Goal: Task Accomplishment & Management: Complete application form

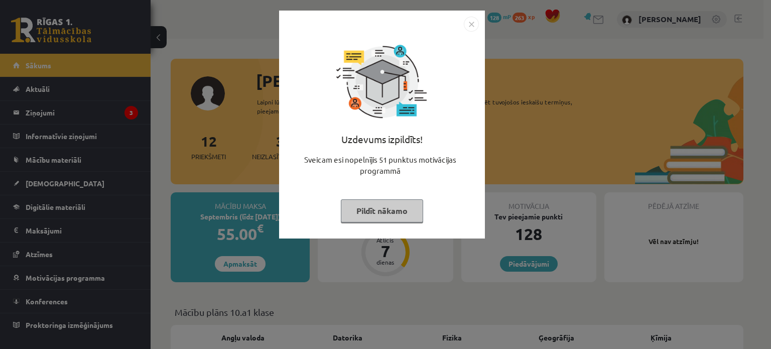
click at [471, 23] on img "Close" at bounding box center [471, 24] width 15 height 15
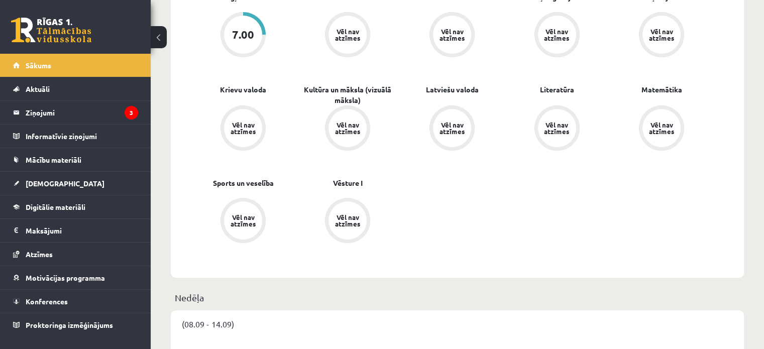
scroll to position [323, 0]
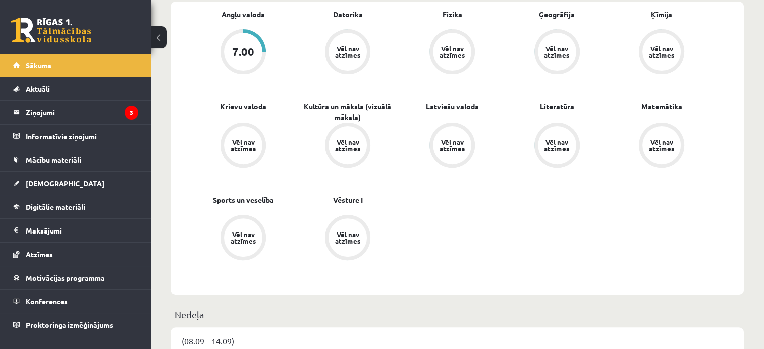
click at [546, 52] on div "Vēl nav atzīmes" at bounding box center [557, 51] width 28 height 13
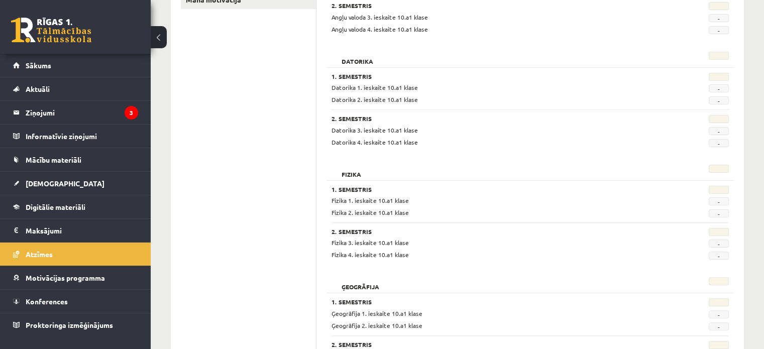
scroll to position [229, 0]
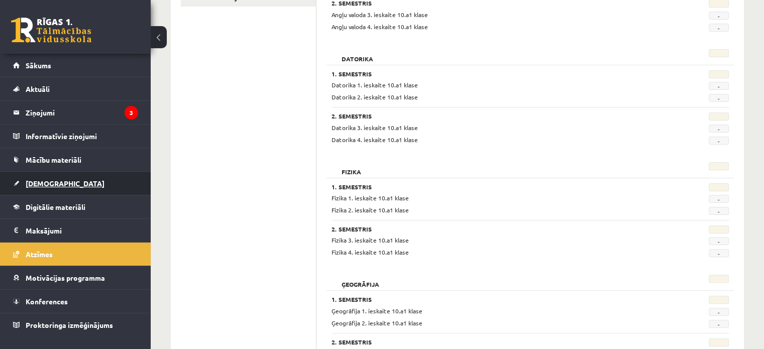
click at [44, 186] on span "[DEMOGRAPHIC_DATA]" at bounding box center [65, 183] width 79 height 9
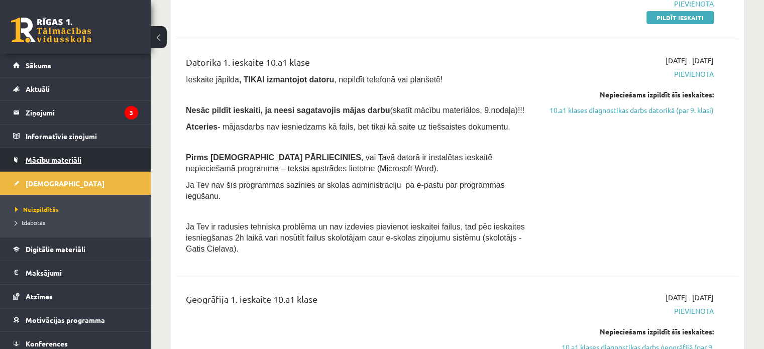
click at [45, 152] on link "Mācību materiāli" at bounding box center [75, 159] width 125 height 23
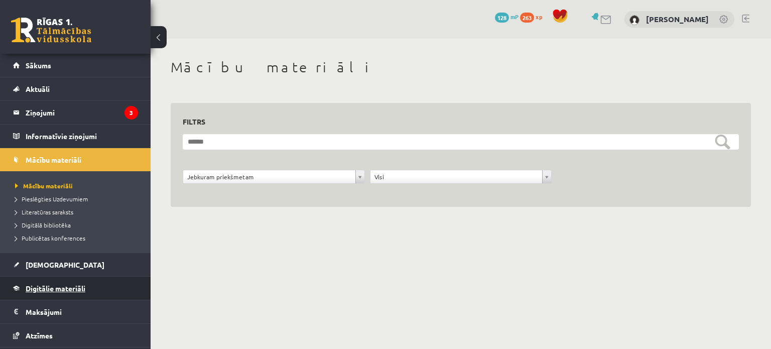
click at [42, 287] on span "Digitālie materiāli" at bounding box center [56, 288] width 60 height 9
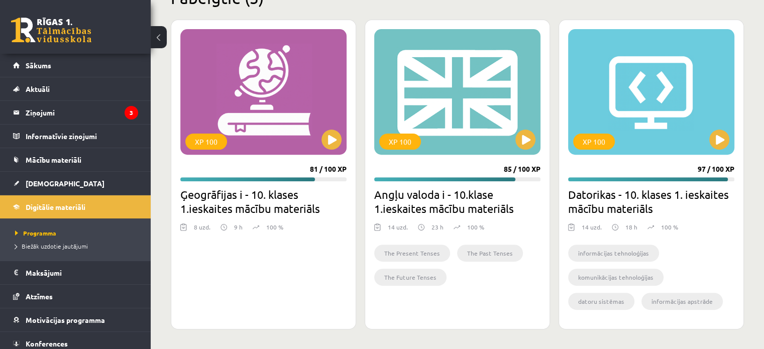
scroll to position [323, 0]
click at [34, 180] on span "[DEMOGRAPHIC_DATA]" at bounding box center [65, 183] width 79 height 9
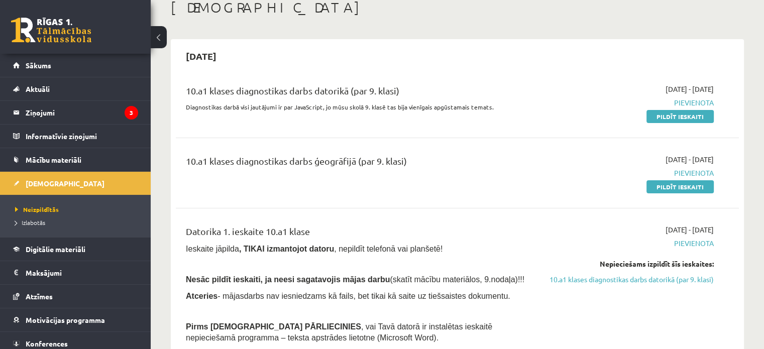
scroll to position [62, 0]
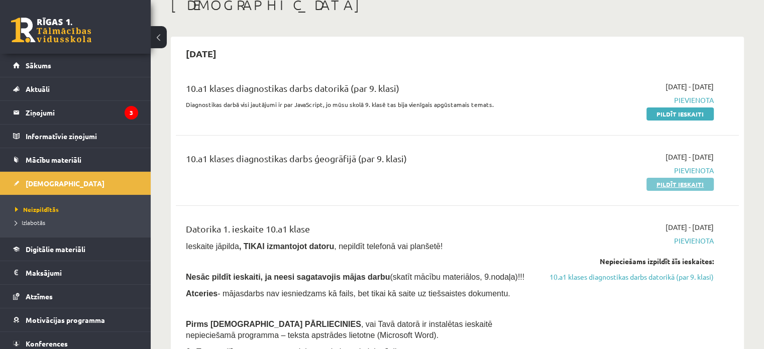
click at [667, 178] on link "Pildīt ieskaiti" at bounding box center [679, 184] width 67 height 13
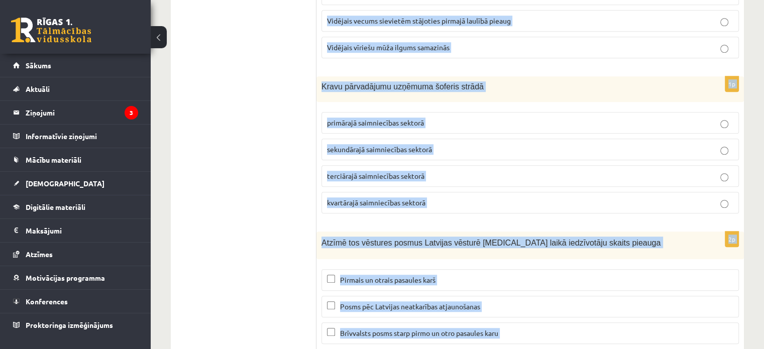
scroll to position [4678, 0]
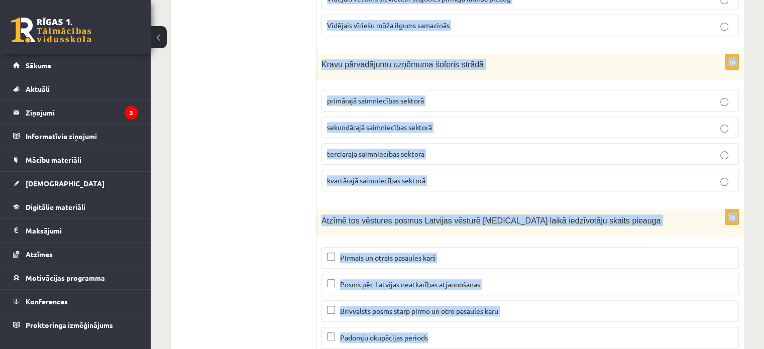
drag, startPoint x: 321, startPoint y: 64, endPoint x: 479, endPoint y: 354, distance: 330.2
click at [384, 306] on p "Brīvvalsts posms starp pirmo un otro pasaules karu" at bounding box center [530, 311] width 406 height 11
copy form "Īpaši lielas pārmaiņas Latvijas saimniecības struktūrā notika Pēc PSRS sabrukum…"
drag, startPoint x: 322, startPoint y: 153, endPoint x: 474, endPoint y: 363, distance: 259.2
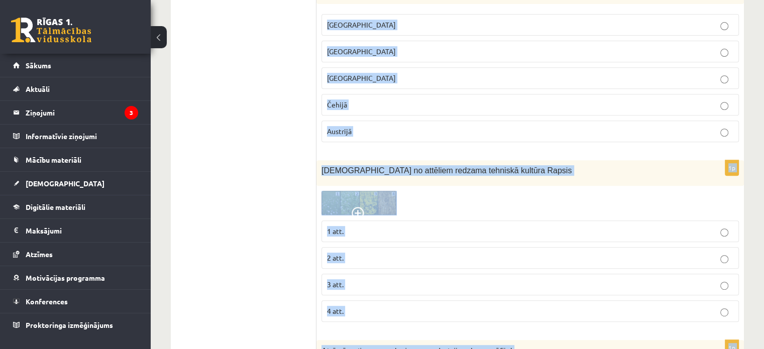
scroll to position [4238, 0]
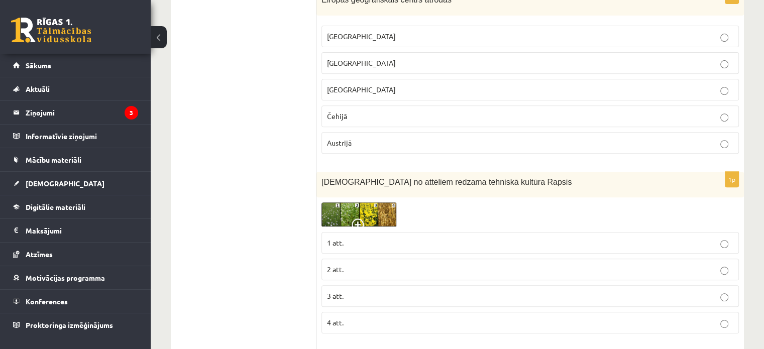
scroll to position [4242, 0]
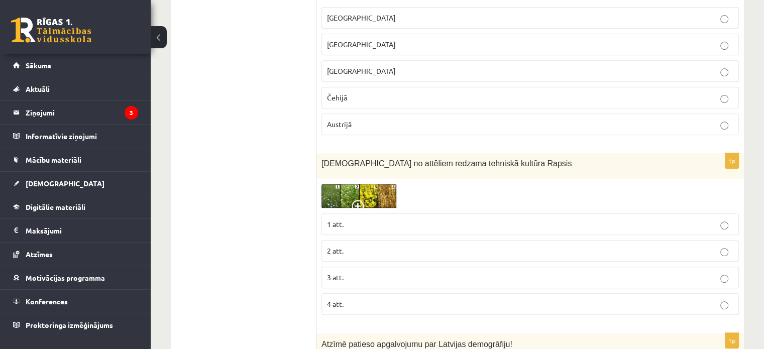
click at [354, 200] on span at bounding box center [359, 208] width 16 height 16
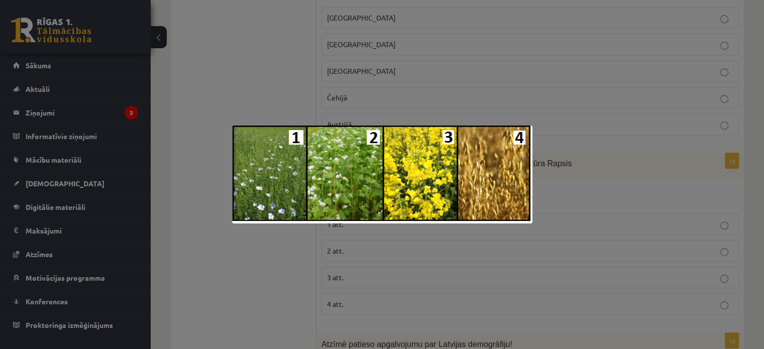
click at [265, 253] on div at bounding box center [382, 174] width 764 height 349
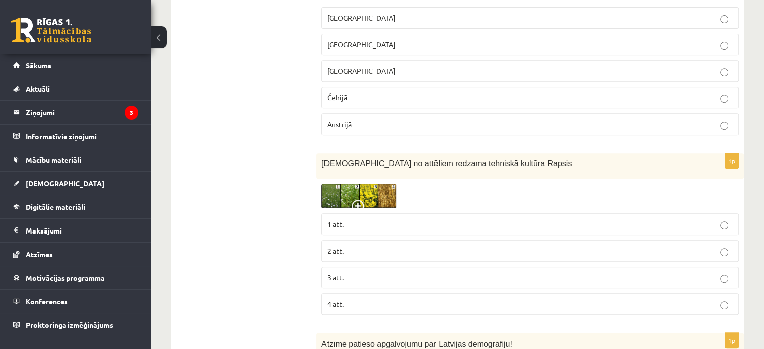
click at [336, 273] on span "3 att." at bounding box center [335, 277] width 17 height 9
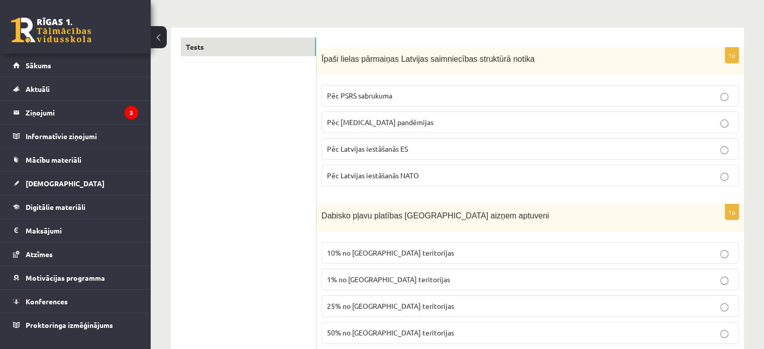
scroll to position [166, 0]
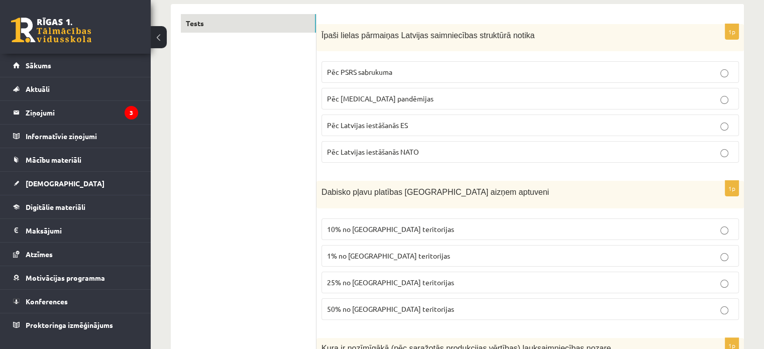
click at [449, 67] on p "Pēc PSRS sabrukuma" at bounding box center [530, 72] width 406 height 11
click at [398, 251] on span "1% no [GEOGRAPHIC_DATA] teritorijas" at bounding box center [388, 255] width 123 height 9
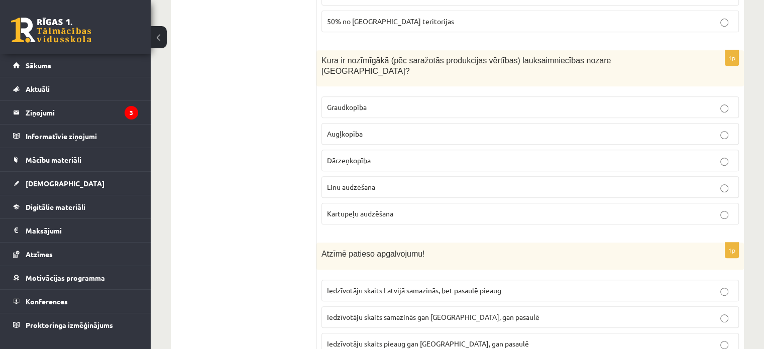
scroll to position [460, 0]
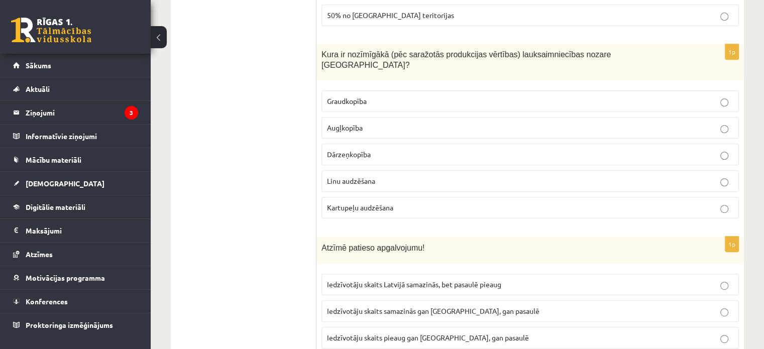
click at [357, 96] on span "Graudkopība" at bounding box center [347, 100] width 40 height 9
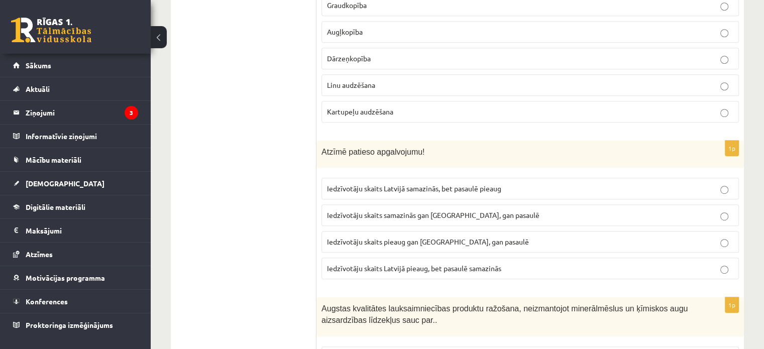
scroll to position [556, 0]
click at [416, 209] on p "Iedzīvotāju skaits samazinās gan [GEOGRAPHIC_DATA], gan pasaulē" at bounding box center [530, 214] width 406 height 11
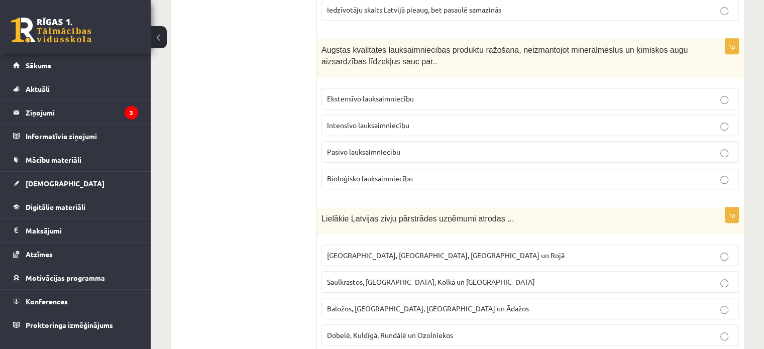
scroll to position [813, 0]
click at [355, 175] on span "Bioloģisko lauksaimniecību" at bounding box center [370, 179] width 86 height 9
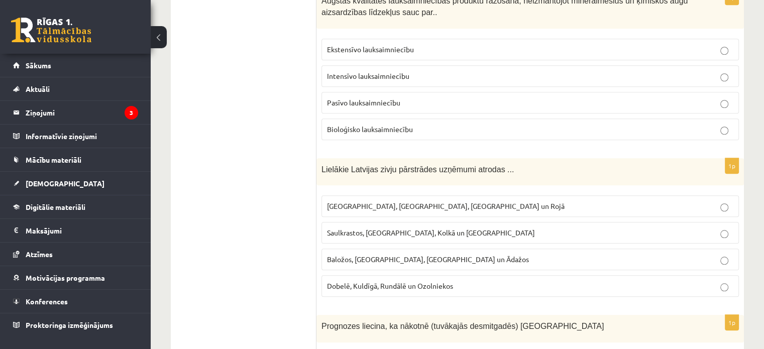
scroll to position [864, 0]
click at [356, 200] on span "Rīgā, Liepājā, Salacgrīvā un Rojā" at bounding box center [445, 204] width 237 height 9
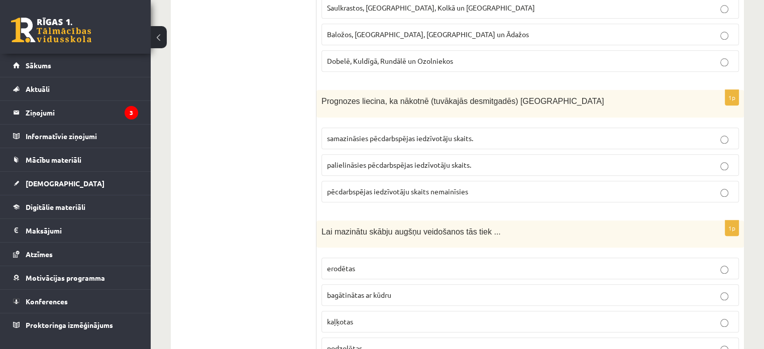
scroll to position [1088, 0]
click at [345, 316] on p "kaļķotas" at bounding box center [530, 321] width 406 height 11
click at [348, 160] on span "palielināsies pēcdarbspējas iedzīvotāju skaits." at bounding box center [399, 164] width 144 height 9
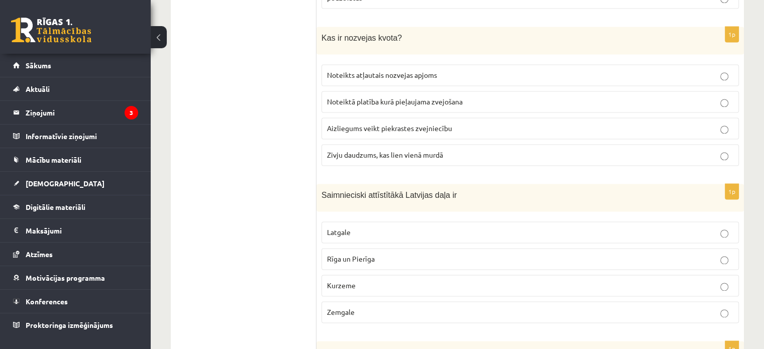
scroll to position [1440, 0]
click at [345, 253] on span "Rīga un Pierīga" at bounding box center [351, 257] width 48 height 9
click at [365, 69] on span "Noteikts atļautais nozvejas apjoms" at bounding box center [382, 73] width 110 height 9
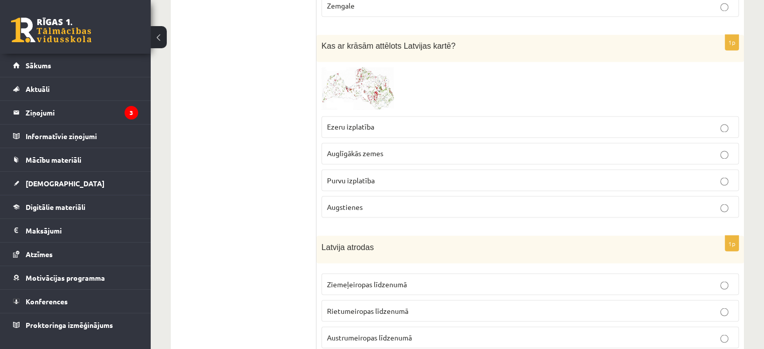
scroll to position [1746, 0]
click at [338, 71] on img at bounding box center [358, 88] width 75 height 44
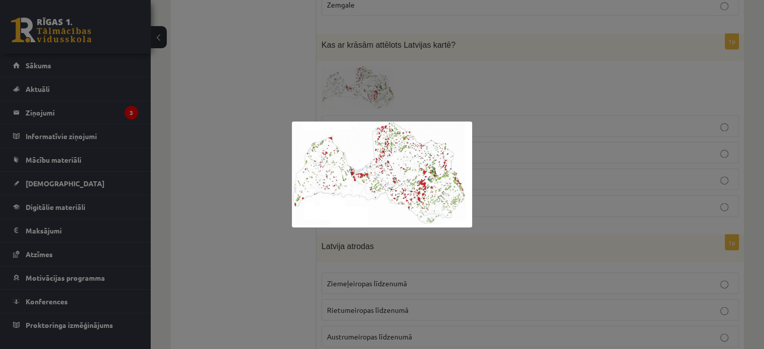
click at [338, 71] on div at bounding box center [382, 174] width 764 height 349
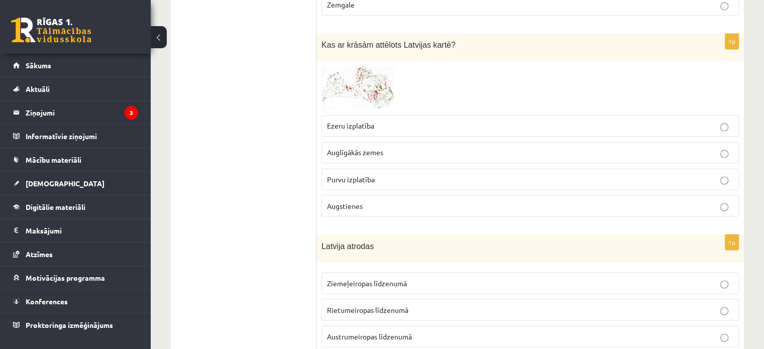
click at [333, 120] on p "Ezeru izplatība" at bounding box center [530, 125] width 406 height 11
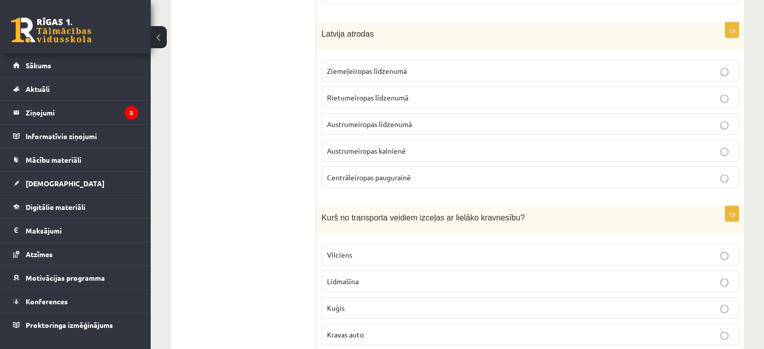
scroll to position [1959, 0]
click at [385, 118] on span "Austrumeiropas līdzenumā" at bounding box center [369, 122] width 85 height 9
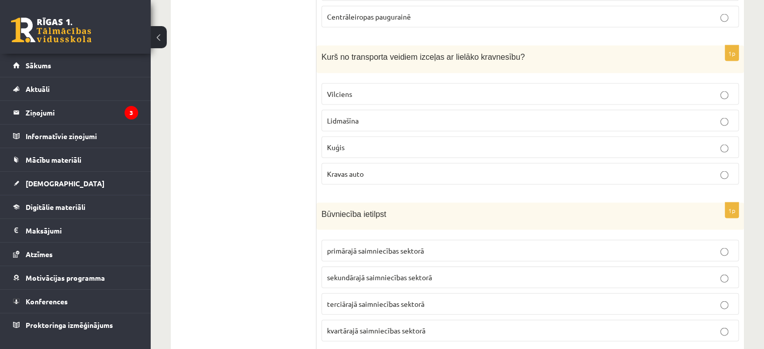
scroll to position [2118, 0]
click at [347, 142] on p "Kuģis" at bounding box center [530, 147] width 406 height 11
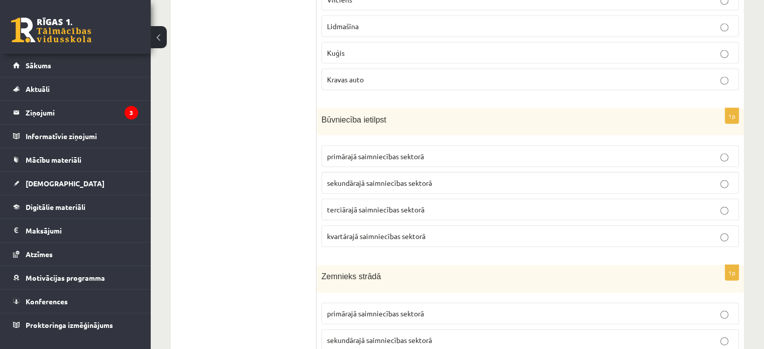
scroll to position [2218, 0]
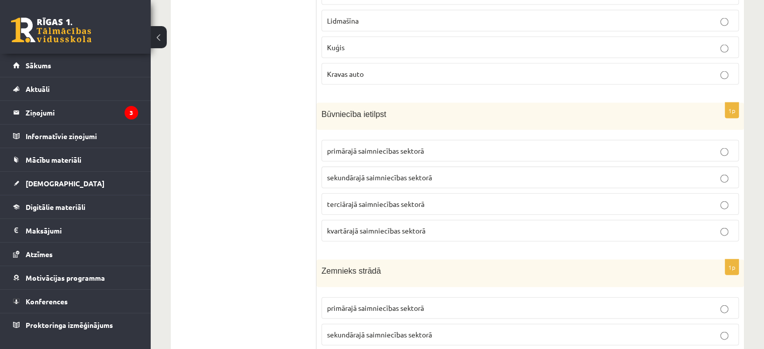
click at [353, 173] on span "sekundārajā saimniecības sektorā" at bounding box center [379, 177] width 105 height 9
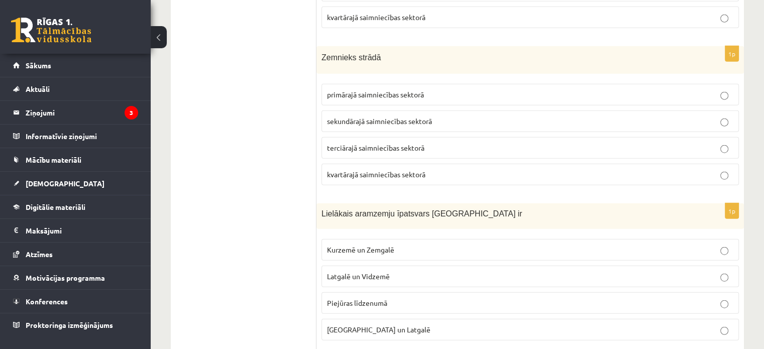
scroll to position [2432, 0]
click at [349, 90] on span "primārajā saimniecības sektorā" at bounding box center [375, 94] width 97 height 9
click at [355, 245] on span "Kurzemē un Zemgalē" at bounding box center [360, 249] width 67 height 9
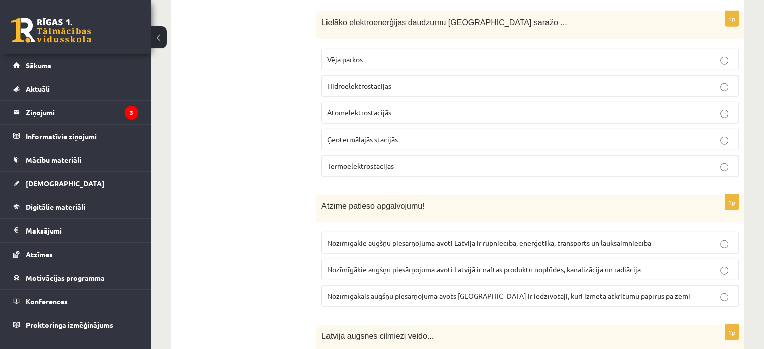
scroll to position [2779, 0]
click at [355, 81] on span "Hidroelektrostacijās" at bounding box center [359, 85] width 64 height 9
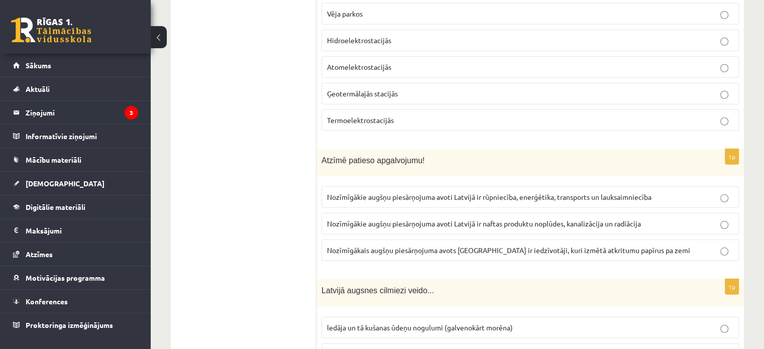
scroll to position [2825, 0]
click at [392, 186] on label "Nozīmīgākie augšņu piesārņojuma avoti Latvijā ir rūpniecība, enerģētika, transp…" at bounding box center [529, 197] width 417 height 22
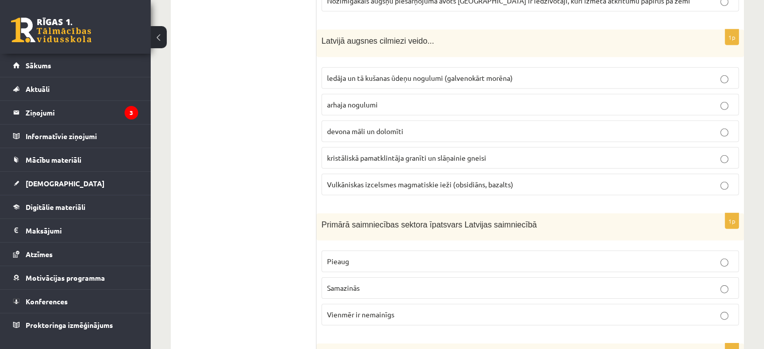
scroll to position [3075, 0]
click at [389, 72] on p "ledāja un tā kušanas ūdeņu nogulumi (galvenokārt morēna)" at bounding box center [530, 77] width 406 height 11
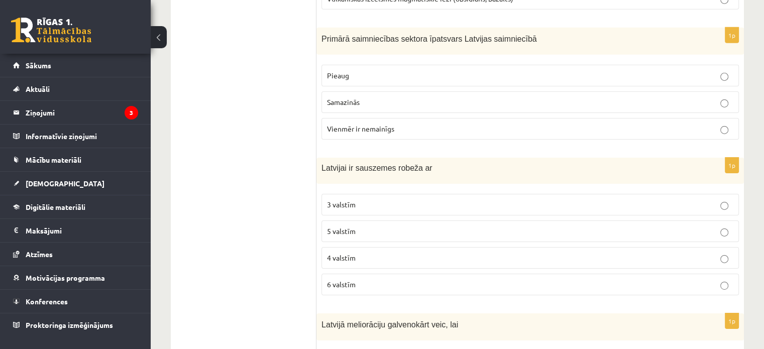
scroll to position [3261, 0]
click at [337, 96] on span "Samazinās" at bounding box center [343, 100] width 33 height 9
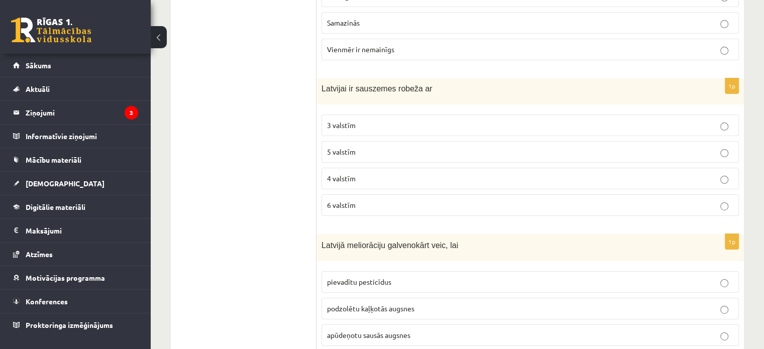
scroll to position [3344, 0]
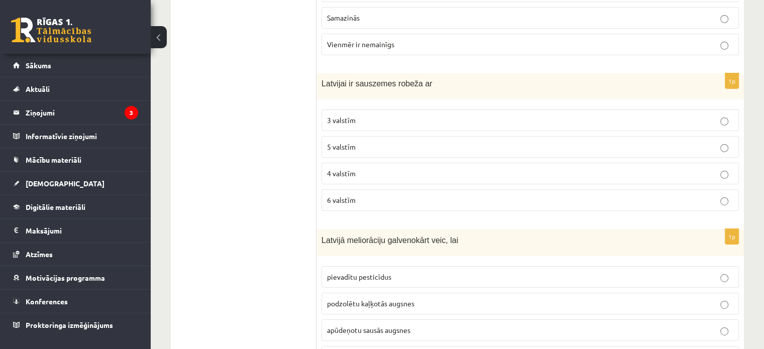
click at [347, 168] on p "4 valstīm" at bounding box center [530, 173] width 406 height 11
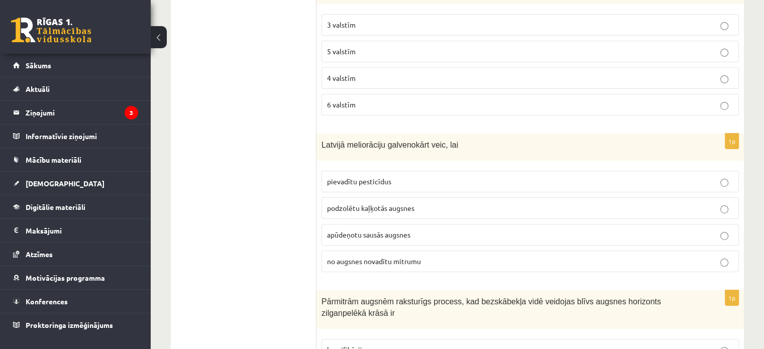
scroll to position [3441, 0]
click at [376, 256] on span "no augsnes novadītu mitrumu" at bounding box center [374, 260] width 94 height 9
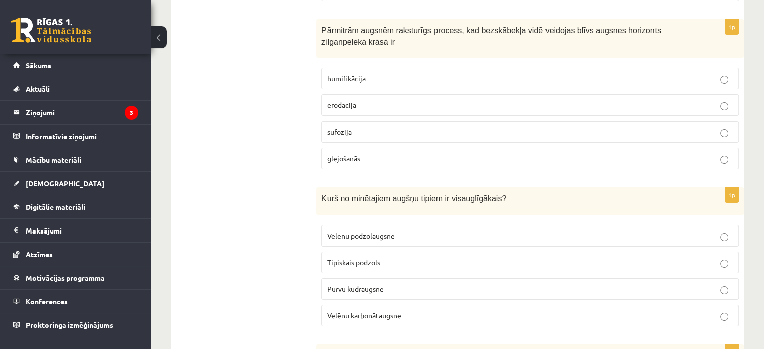
scroll to position [3708, 0]
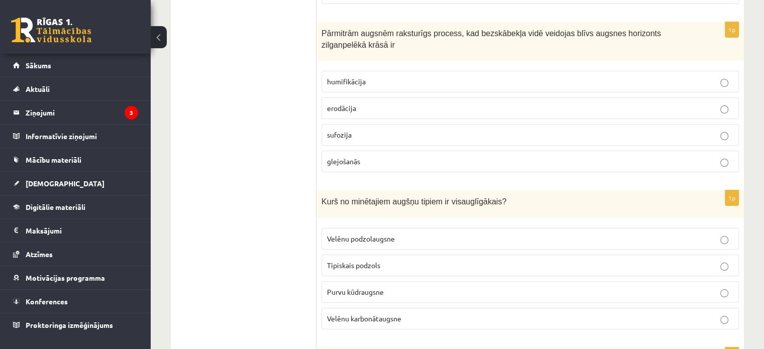
click at [357, 157] on span "glejošanās" at bounding box center [343, 161] width 33 height 9
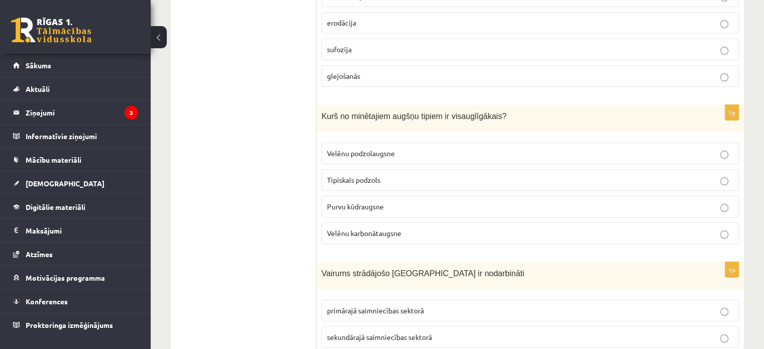
scroll to position [3795, 0]
click at [373, 221] on label "Velēnu karbonātaugsne" at bounding box center [529, 232] width 417 height 22
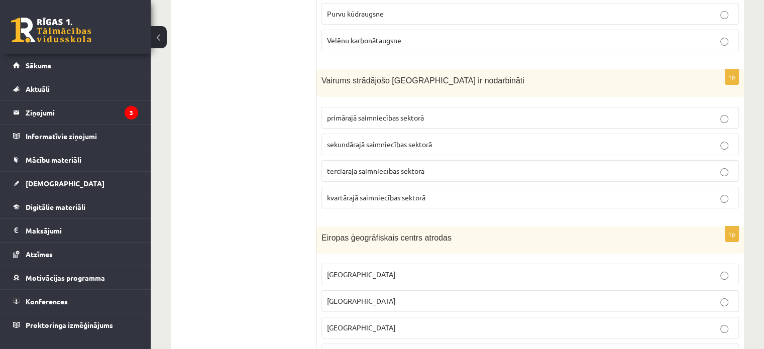
scroll to position [3950, 0]
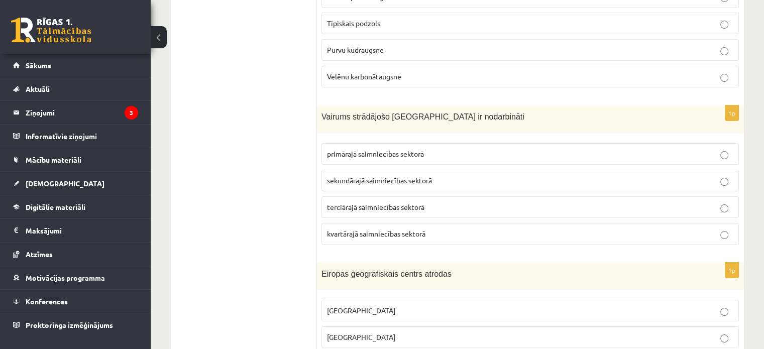
click at [384, 332] on p "Lietuvā" at bounding box center [530, 337] width 406 height 11
click at [397, 202] on span "terciārajā saimniecības sektorā" at bounding box center [375, 206] width 97 height 9
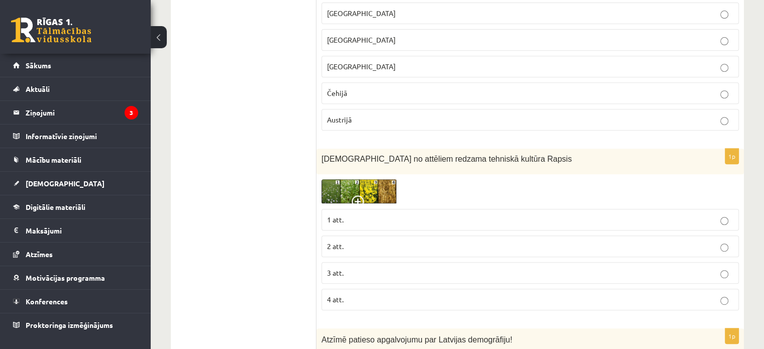
scroll to position [4248, 0]
drag, startPoint x: 397, startPoint y: 171, endPoint x: 211, endPoint y: 201, distance: 187.6
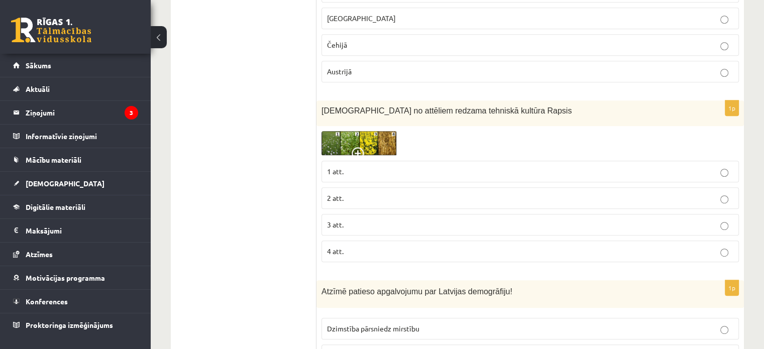
scroll to position [4296, 0]
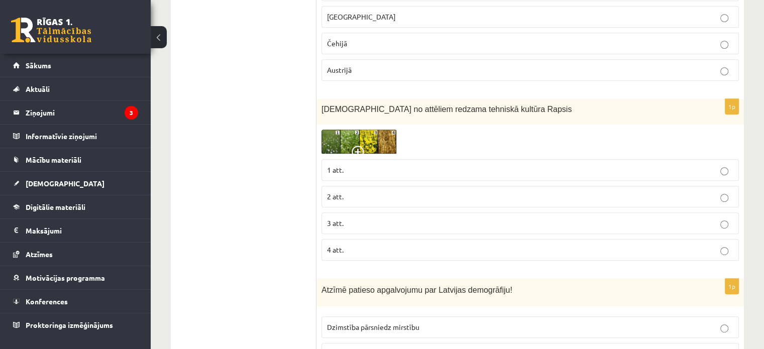
click at [331, 192] on span "2 att." at bounding box center [335, 196] width 17 height 9
click at [338, 218] on span "3 att." at bounding box center [335, 222] width 17 height 9
click at [347, 191] on p "2 att." at bounding box center [530, 196] width 406 height 11
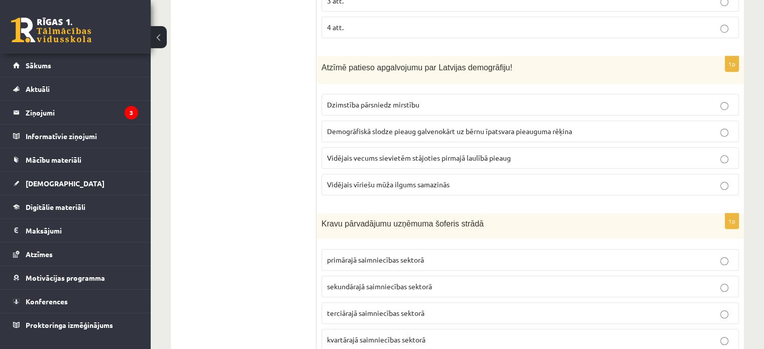
scroll to position [4518, 0]
click at [351, 154] on span "Vidējais vecums sievietēm stājoties pirmajā laulībā pieaug" at bounding box center [419, 158] width 184 height 9
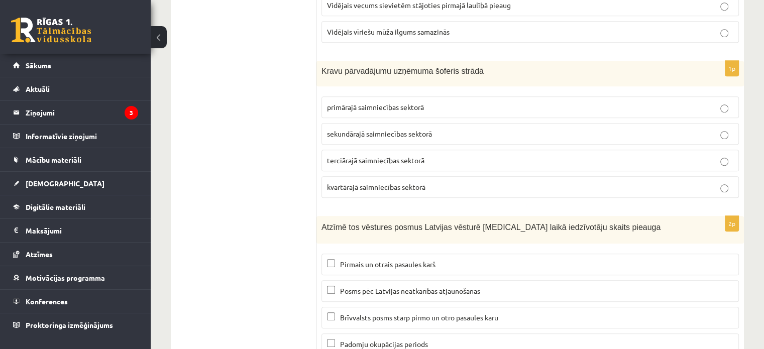
scroll to position [4678, 0]
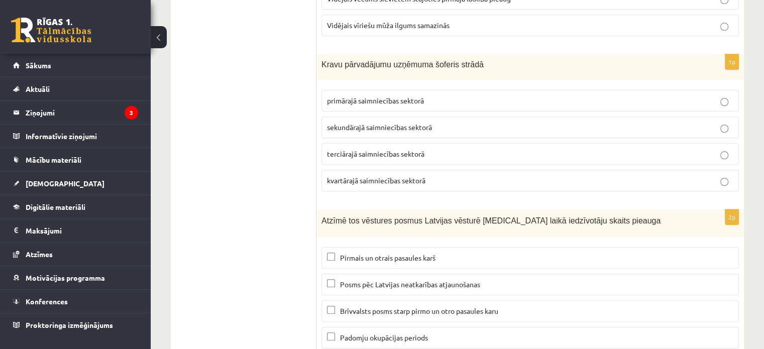
click at [359, 149] on span "terciārajā saimniecības sektorā" at bounding box center [375, 153] width 97 height 9
click at [330, 327] on label "Padomju okupācijas periods" at bounding box center [529, 338] width 417 height 22
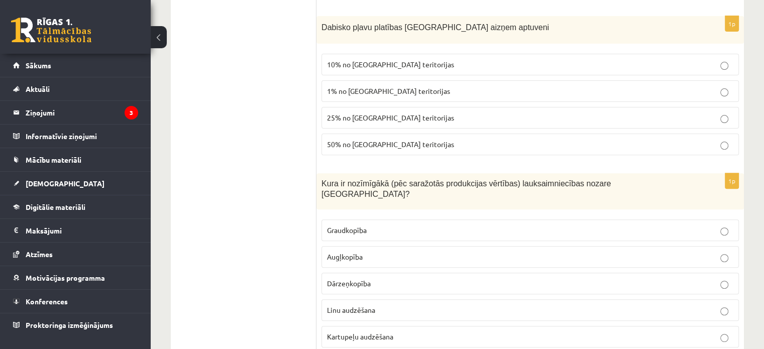
scroll to position [0, 0]
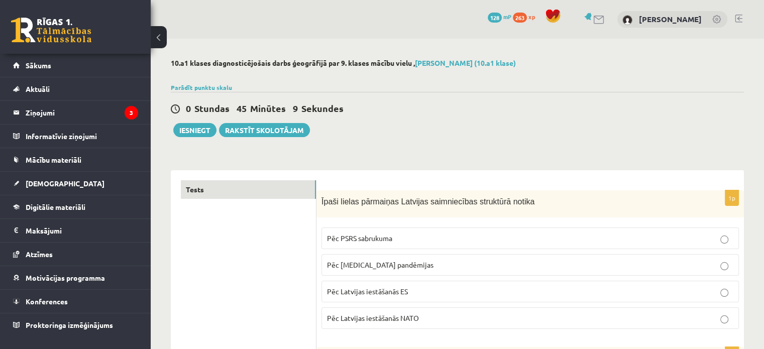
click at [614, 120] on div "0 Stundas 45 Minūtes 9 Sekundes Ieskaite saglabāta! Iesniegt Rakstīt skolotājam" at bounding box center [457, 114] width 573 height 45
click at [524, 271] on label "Pēc covid 19 pandēmijas" at bounding box center [529, 265] width 417 height 22
click at [503, 243] on p "Pēc PSRS sabrukuma" at bounding box center [530, 238] width 406 height 11
click at [183, 129] on button "Iesniegt" at bounding box center [194, 130] width 43 height 14
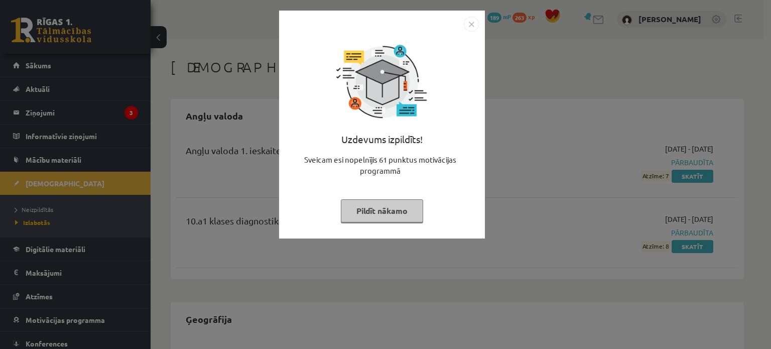
click at [469, 22] on img "Close" at bounding box center [471, 24] width 15 height 15
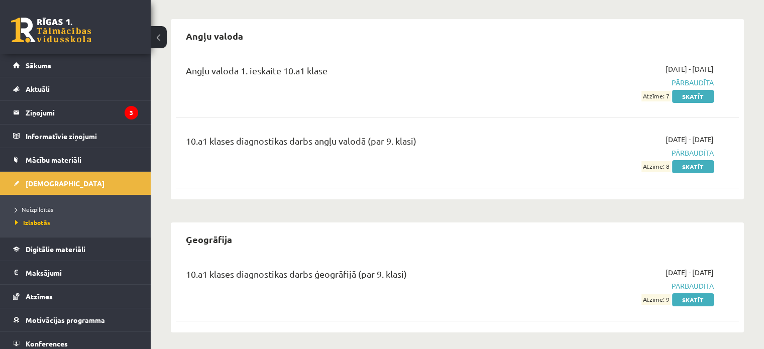
scroll to position [82, 0]
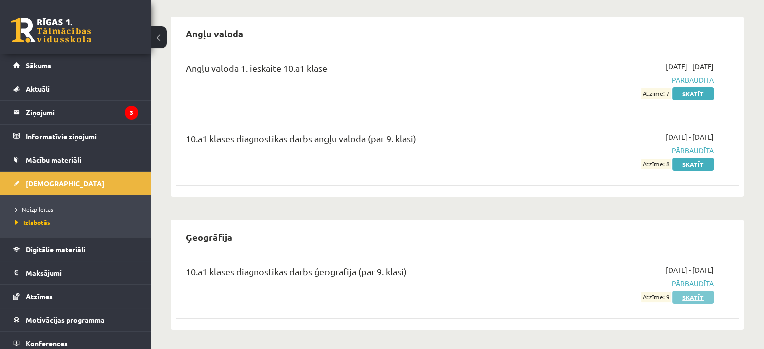
click at [702, 295] on link "Skatīt" at bounding box center [693, 297] width 42 height 13
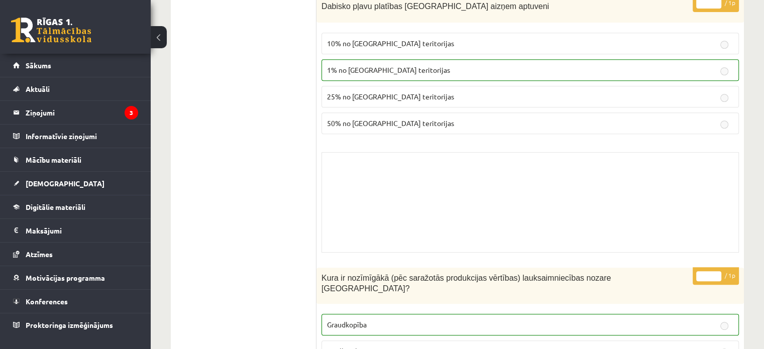
scroll to position [447, 0]
click at [532, 205] on div "Skolotāja pielikums" at bounding box center [529, 203] width 417 height 100
click at [506, 192] on div "Skolotāja pielikums" at bounding box center [529, 203] width 417 height 100
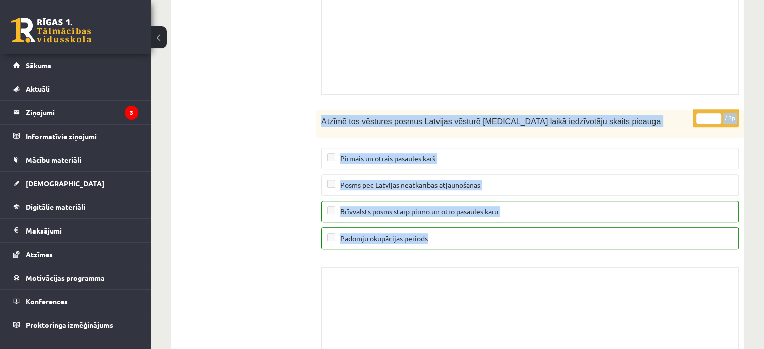
scroll to position [8122, 0]
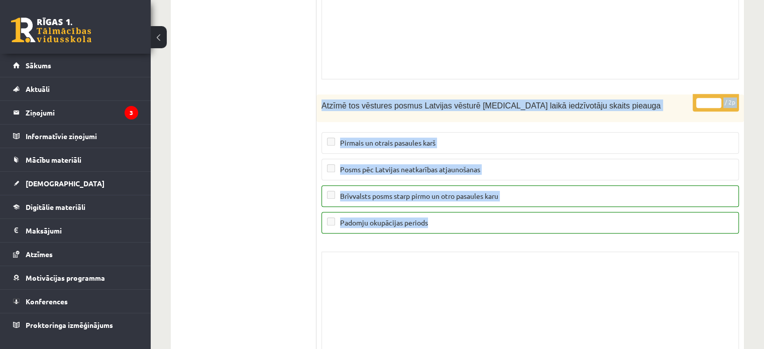
drag, startPoint x: 319, startPoint y: 170, endPoint x: 534, endPoint y: 299, distance: 250.8
copy form "Lorem ipsumd sitametco Adipisci elitseddoeiu temporinc utlabo Etd MAGN aliquaen…"
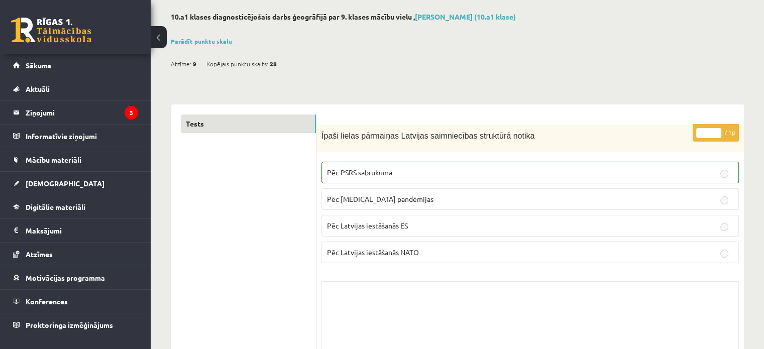
scroll to position [0, 0]
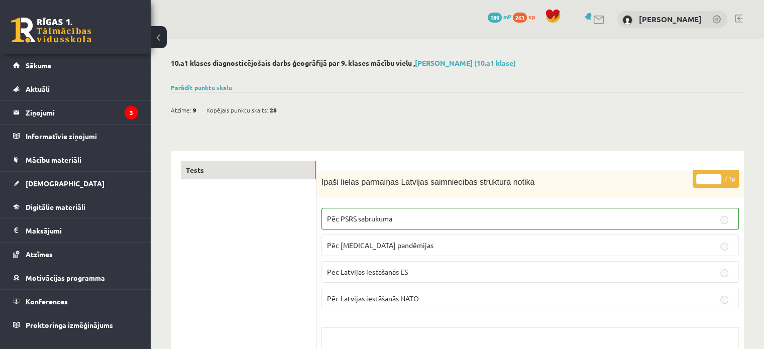
click at [407, 219] on p "Pēc PSRS sabrukuma" at bounding box center [530, 218] width 406 height 11
click at [458, 216] on p "Pēc PSRS sabrukuma" at bounding box center [530, 218] width 406 height 11
click at [455, 225] on label "Pēc PSRS sabrukuma" at bounding box center [529, 219] width 417 height 22
click at [717, 220] on p "Pēc PSRS sabrukuma" at bounding box center [530, 218] width 406 height 11
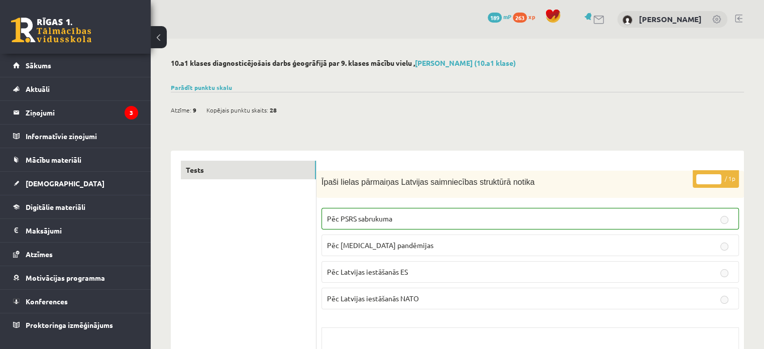
click at [679, 255] on label "Pēc covid 19 pandēmijas" at bounding box center [529, 245] width 417 height 22
click at [681, 241] on p "Pēc covid 19 pandēmijas" at bounding box center [530, 245] width 406 height 11
click at [479, 213] on p "Pēc PSRS sabrukuma" at bounding box center [530, 218] width 406 height 11
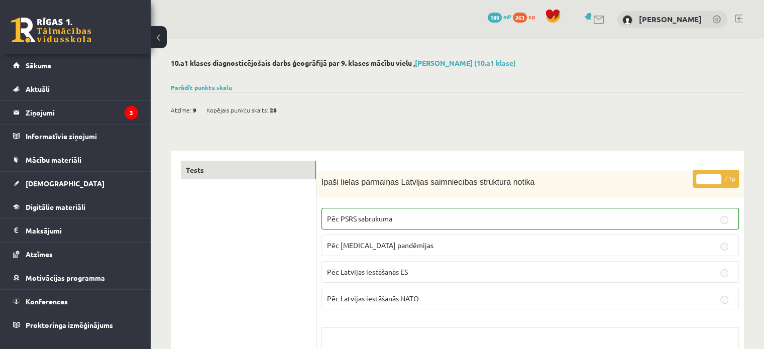
click at [286, 170] on link "Tests" at bounding box center [248, 170] width 135 height 19
click at [412, 219] on p "Pēc PSRS sabrukuma" at bounding box center [530, 218] width 406 height 11
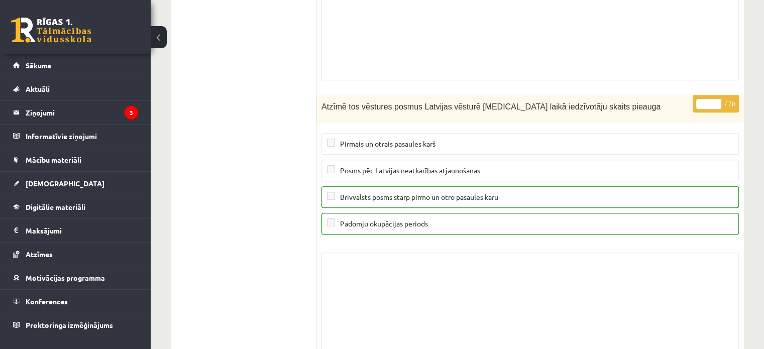
scroll to position [8122, 0]
click at [26, 179] on span "[DEMOGRAPHIC_DATA]" at bounding box center [65, 183] width 79 height 9
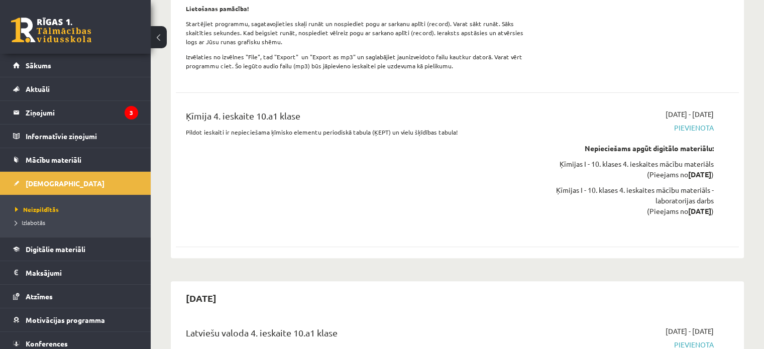
scroll to position [7935, 0]
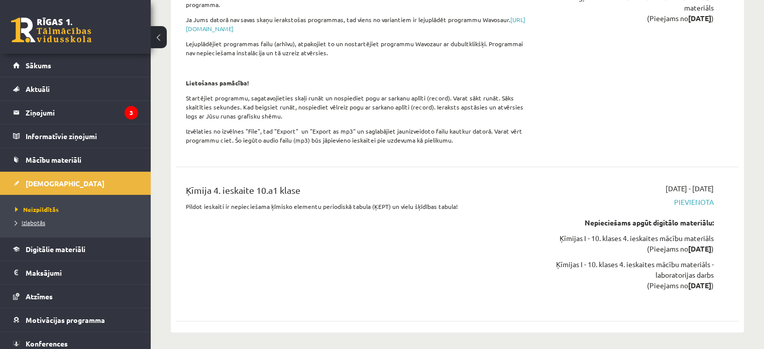
click at [33, 222] on span "Izlabotās" at bounding box center [30, 222] width 30 height 8
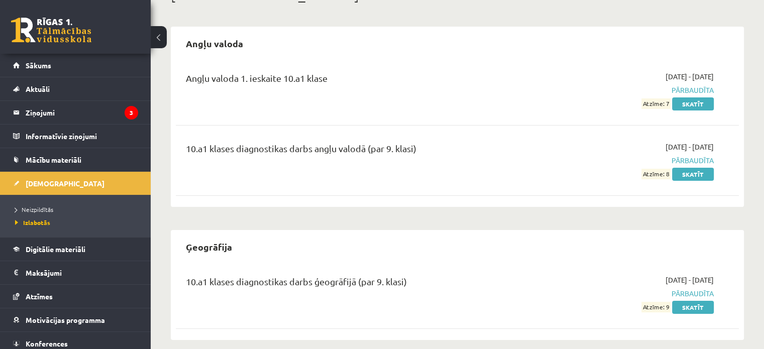
scroll to position [82, 0]
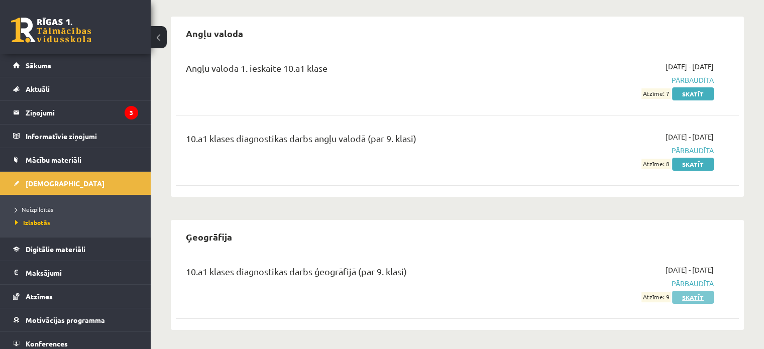
click at [698, 294] on link "Skatīt" at bounding box center [693, 297] width 42 height 13
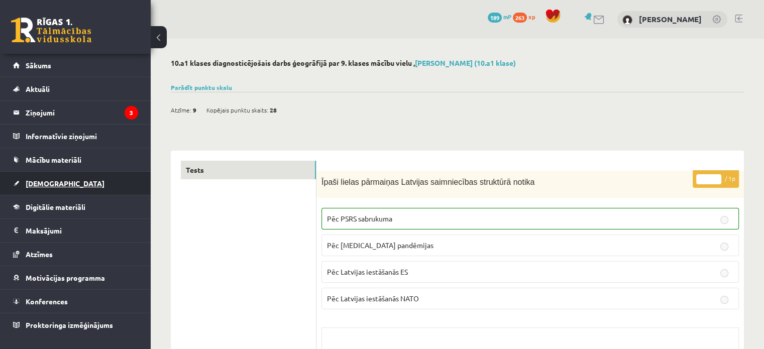
click at [39, 184] on span "[DEMOGRAPHIC_DATA]" at bounding box center [65, 183] width 79 height 9
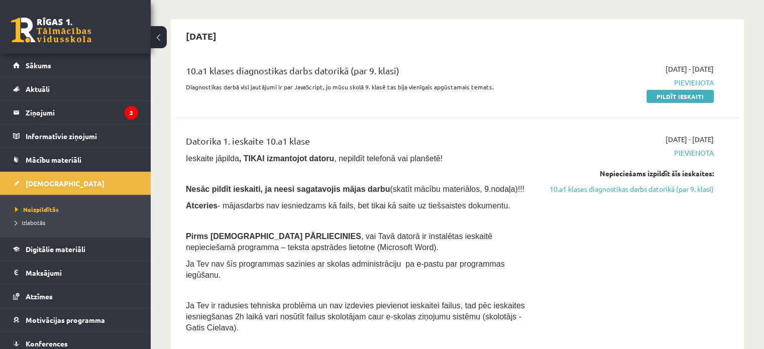
scroll to position [80, 0]
click at [35, 156] on span "Mācību materiāli" at bounding box center [54, 159] width 56 height 9
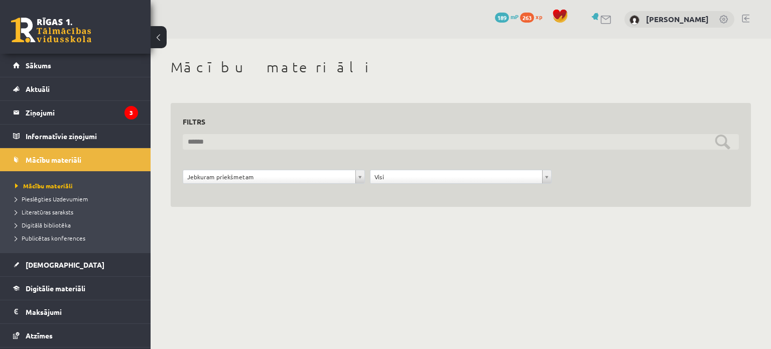
click at [240, 139] on input "text" at bounding box center [461, 142] width 556 height 16
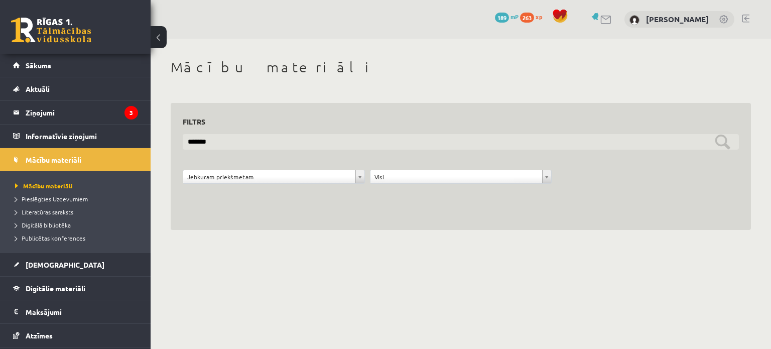
type input "*******"
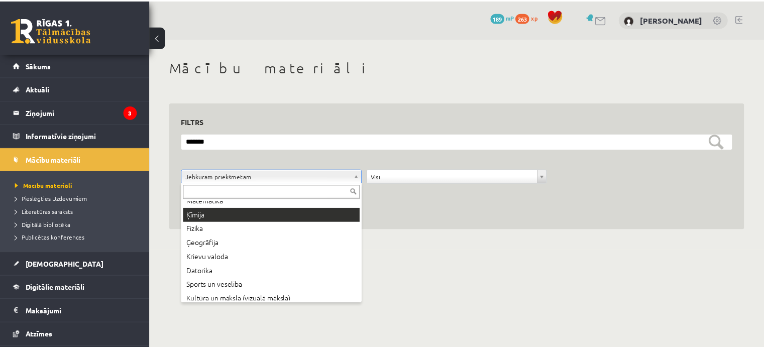
scroll to position [70, 0]
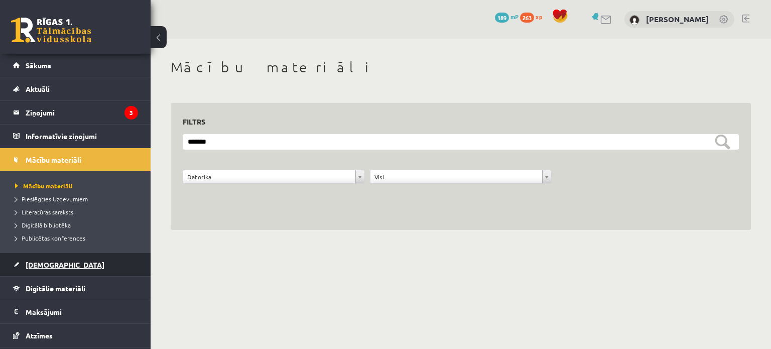
click at [38, 264] on span "[DEMOGRAPHIC_DATA]" at bounding box center [65, 264] width 79 height 9
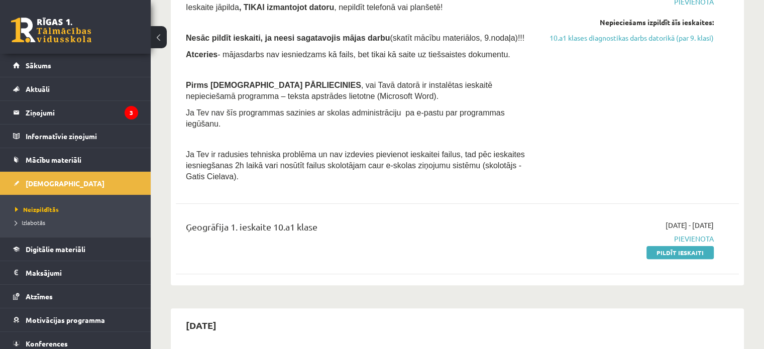
scroll to position [232, 0]
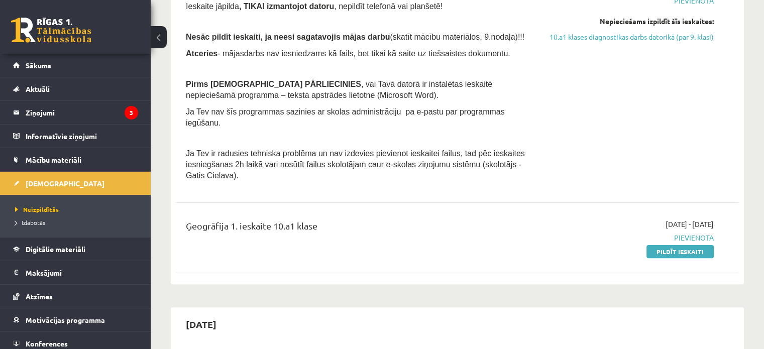
click at [698, 232] on span "Pievienota" at bounding box center [631, 237] width 166 height 11
click at [678, 245] on link "Pildīt ieskaiti" at bounding box center [679, 251] width 67 height 13
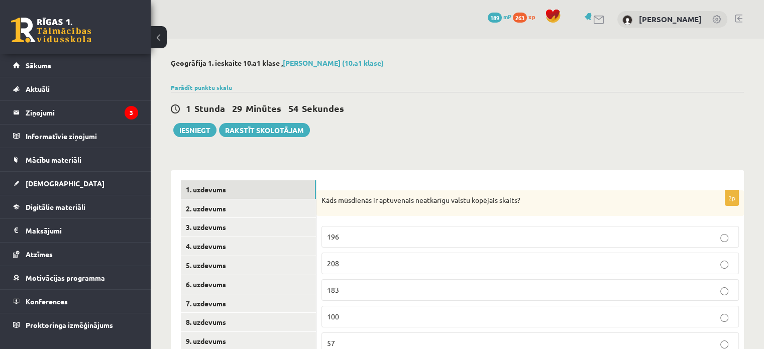
click at [520, 138] on div "Ģeogrāfija 1. ieskaite 10.a1 klase , [PERSON_NAME] (10.a1 klase) Parādīt punktu…" at bounding box center [457, 255] width 613 height 433
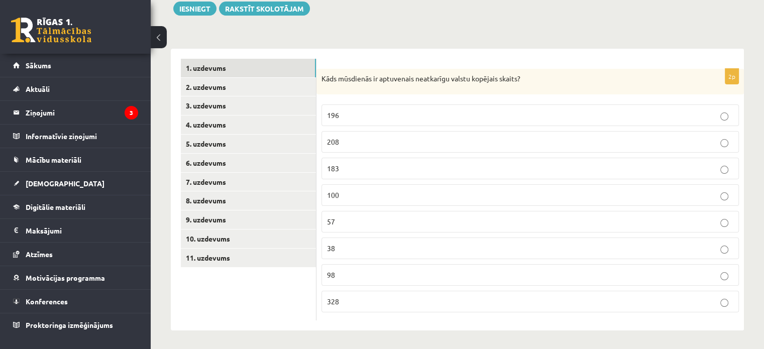
scroll to position [120, 0]
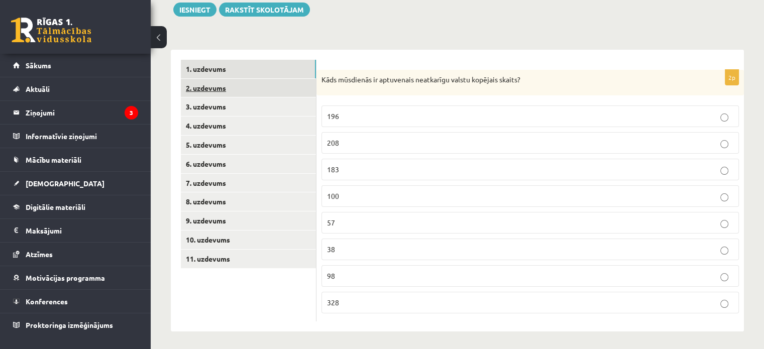
click at [279, 84] on link "2. uzdevums" at bounding box center [248, 88] width 135 height 19
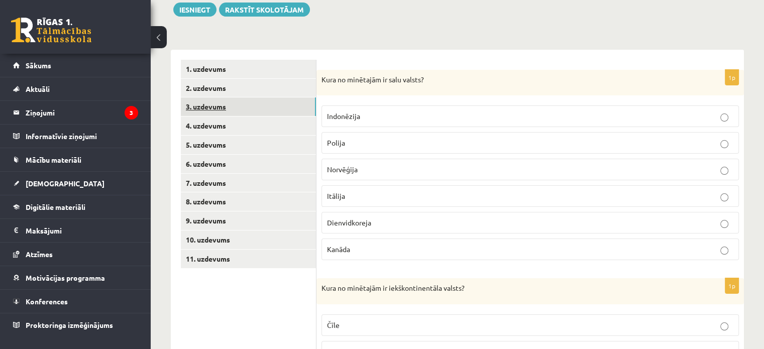
click at [267, 107] on link "3. uzdevums" at bounding box center [248, 106] width 135 height 19
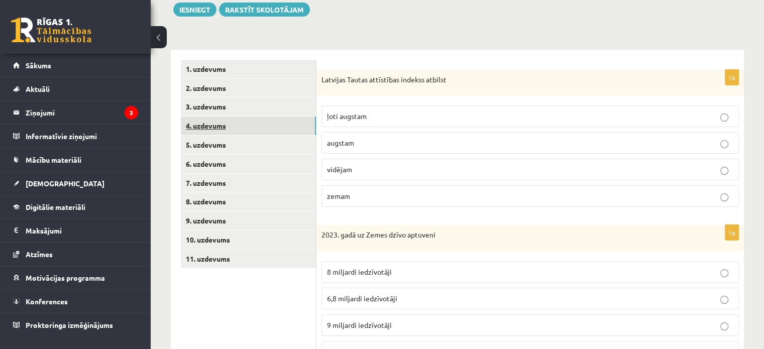
click at [261, 127] on link "4. uzdevums" at bounding box center [248, 125] width 135 height 19
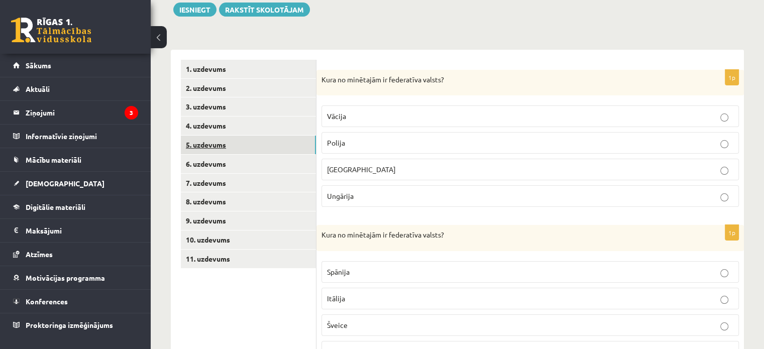
click at [259, 144] on link "5. uzdevums" at bounding box center [248, 145] width 135 height 19
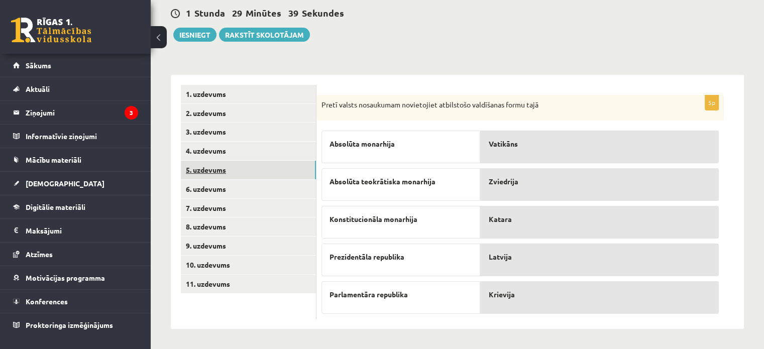
scroll to position [94, 0]
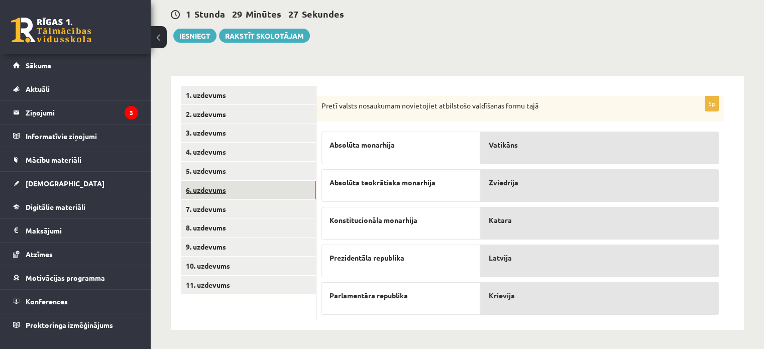
click at [243, 182] on link "6. uzdevums" at bounding box center [248, 190] width 135 height 19
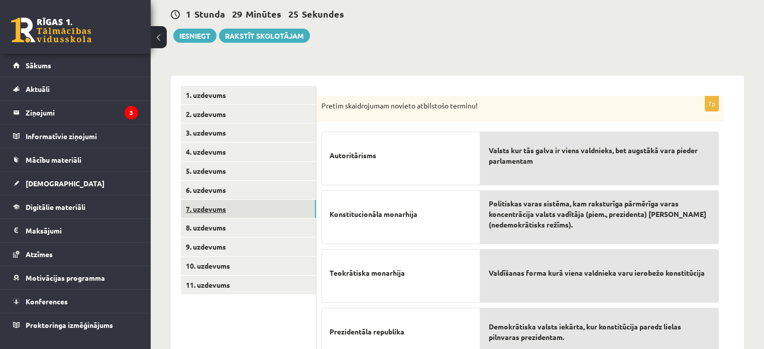
click at [235, 209] on link "7. uzdevums" at bounding box center [248, 209] width 135 height 19
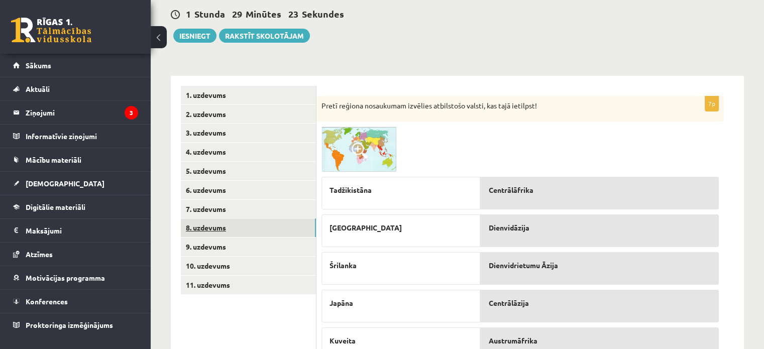
click at [235, 232] on link "8. uzdevums" at bounding box center [248, 227] width 135 height 19
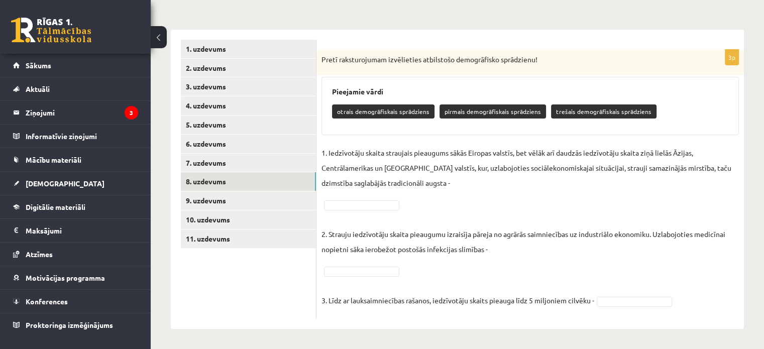
scroll to position [140, 0]
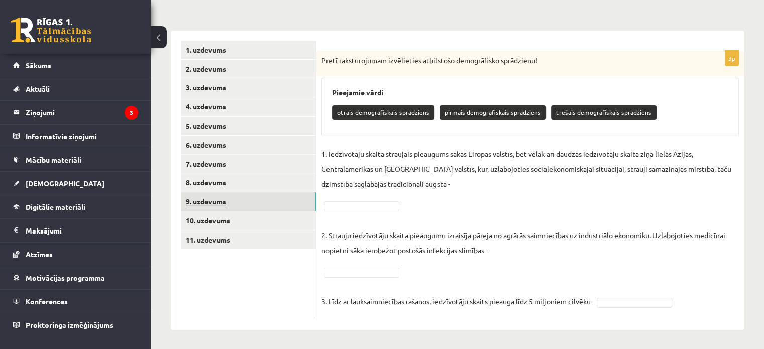
click at [273, 196] on link "9. uzdevums" at bounding box center [248, 201] width 135 height 19
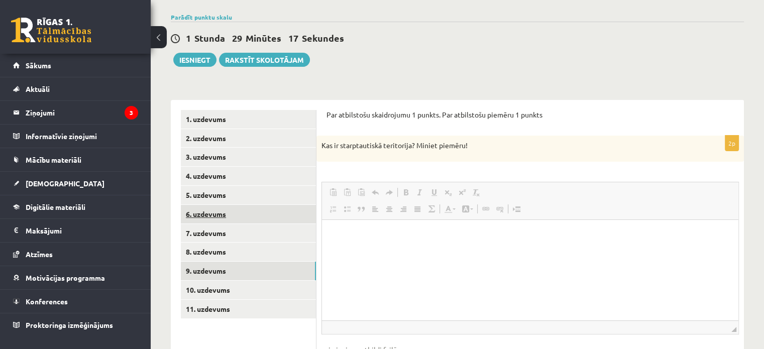
scroll to position [0, 0]
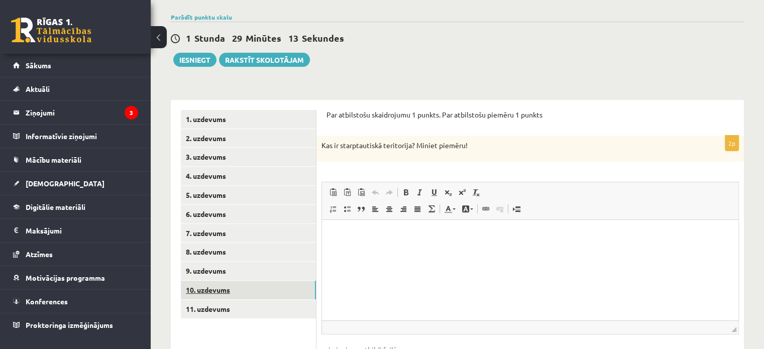
click at [225, 286] on link "10. uzdevums" at bounding box center [248, 290] width 135 height 19
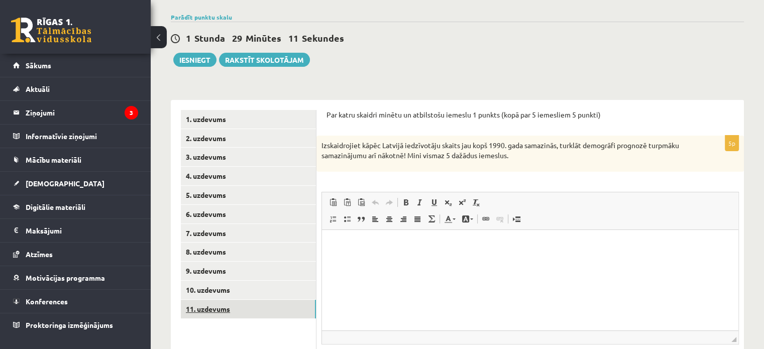
click at [216, 302] on link "11. uzdevums" at bounding box center [248, 309] width 135 height 19
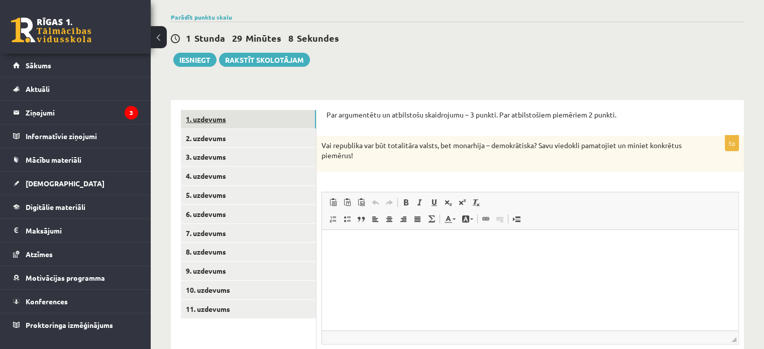
click at [217, 116] on link "1. uzdevums" at bounding box center [248, 119] width 135 height 19
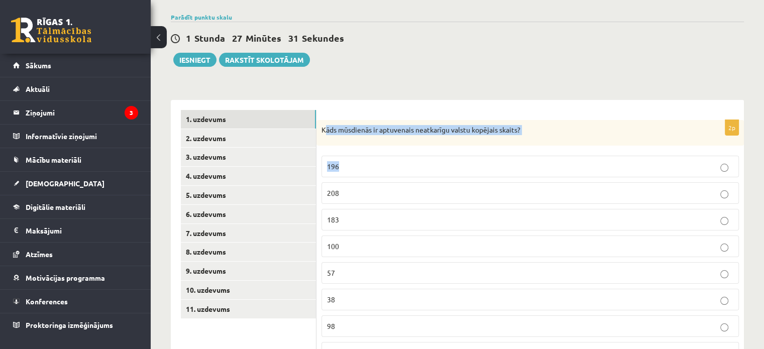
drag, startPoint x: 323, startPoint y: 129, endPoint x: 369, endPoint y: 145, distance: 48.4
click at [369, 145] on div "Kāds mūsdienās ir aptuvenais neatkarīgu valstu kopējais skaits?" at bounding box center [529, 133] width 427 height 26
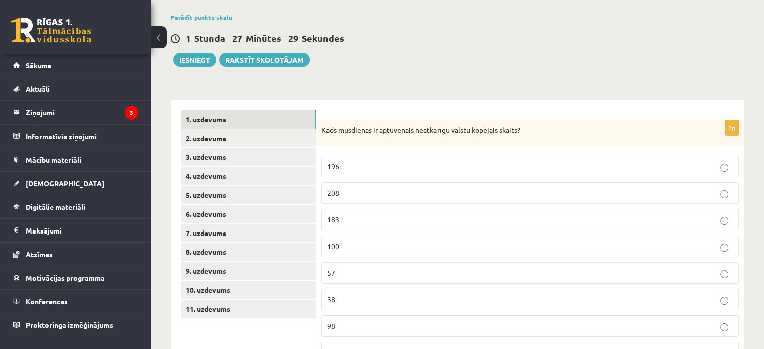
click at [343, 152] on fieldset "196 208 183 100 57 38 98 328" at bounding box center [529, 259] width 417 height 216
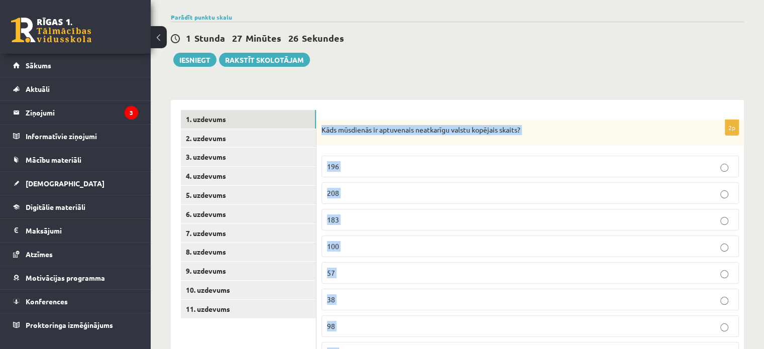
scroll to position [122, 0]
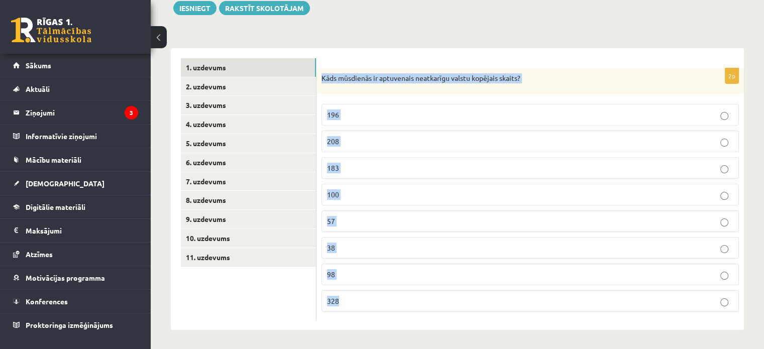
drag, startPoint x: 322, startPoint y: 128, endPoint x: 434, endPoint y: 304, distance: 208.3
click at [434, 304] on div "2p Kāds mūsdienās ir aptuvenais neatkarīgu valstu kopējais skaits? 196 208 183 …" at bounding box center [529, 194] width 427 height 252
drag, startPoint x: 445, startPoint y: 76, endPoint x: 402, endPoint y: 80, distance: 43.9
click at [402, 80] on p "Kāds mūsdienās ir aptuvenais neatkarīgu valstu kopējais skaits?" at bounding box center [504, 78] width 367 height 10
copy div "Kāds mūsdienās ir aptuvenais neatkarīgu valstu kopējais skaits? 196 208 183 100…"
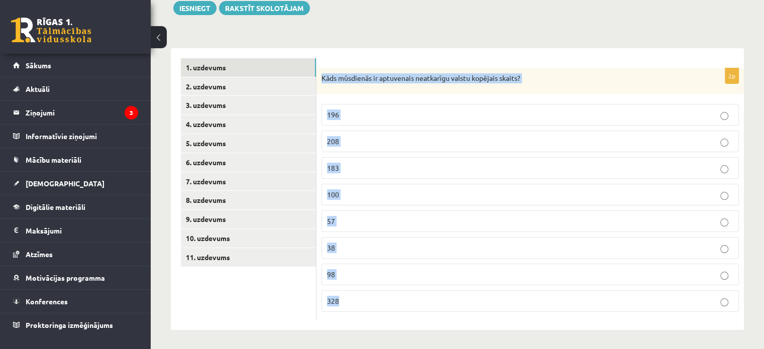
click at [364, 49] on div "2p Kāds mūsdienās ir aptuvenais neatkarīgu valstu kopējais skaits? 196 208 183 …" at bounding box center [529, 189] width 427 height 282
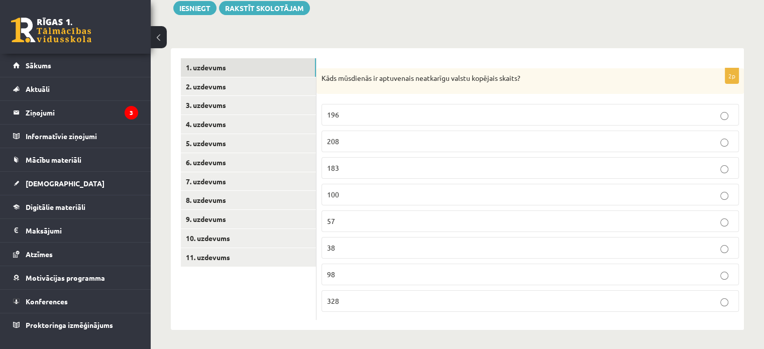
click at [358, 120] on p "196" at bounding box center [530, 114] width 406 height 11
click at [230, 90] on link "2. uzdevums" at bounding box center [248, 86] width 135 height 19
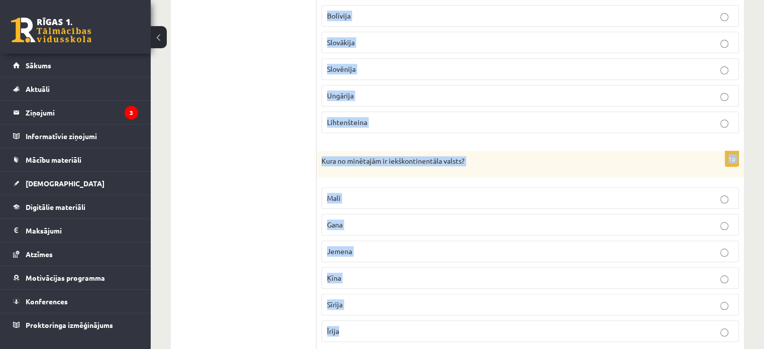
scroll to position [1106, 0]
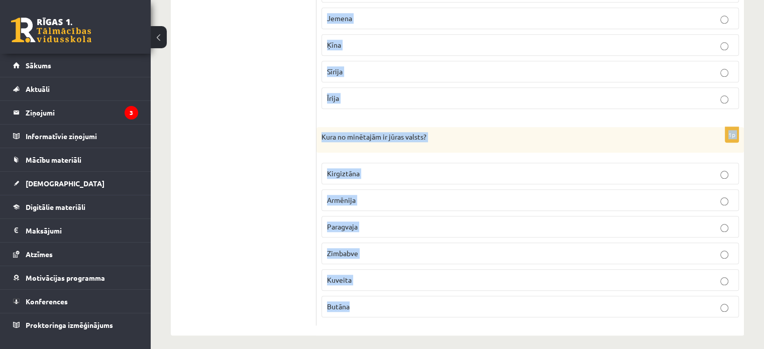
drag, startPoint x: 320, startPoint y: 75, endPoint x: 483, endPoint y: 317, distance: 291.5
copy form "Kura no minētajām ir salu valsts? Indonēzija Polija Norvēģija Itālija Dienvidko…"
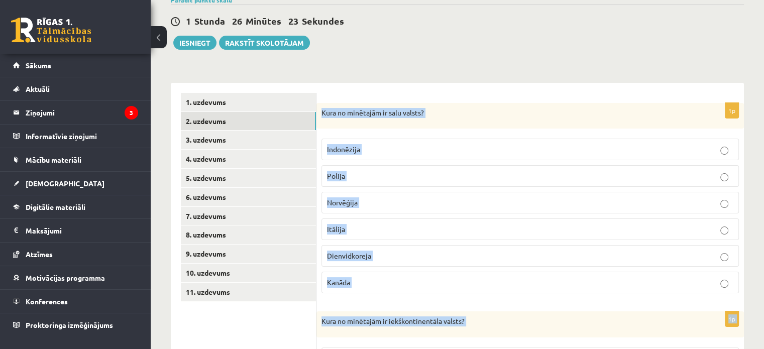
scroll to position [78, 0]
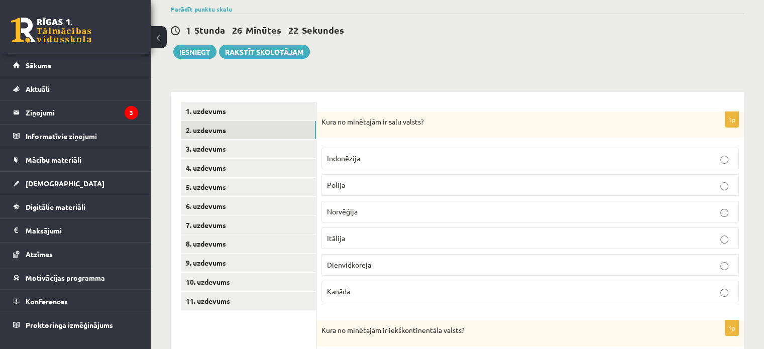
click at [469, 26] on div "1 Stunda 26 Minūtes 22 Sekundes" at bounding box center [457, 30] width 573 height 13
drag, startPoint x: 380, startPoint y: 147, endPoint x: 375, endPoint y: 156, distance: 10.3
click at [375, 156] on fieldset "Indonēzija Polija Norvēģija Itālija Dienvidkoreja Kanāda" at bounding box center [529, 224] width 417 height 163
click at [375, 156] on p "Indonēzija" at bounding box center [530, 158] width 406 height 11
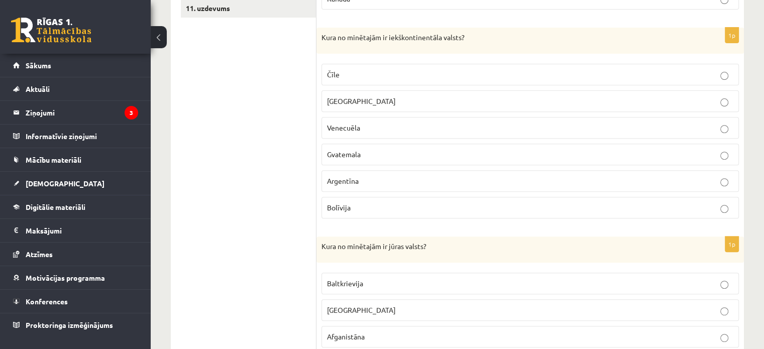
scroll to position [371, 0]
click at [362, 203] on p "Bolīvija" at bounding box center [530, 207] width 406 height 11
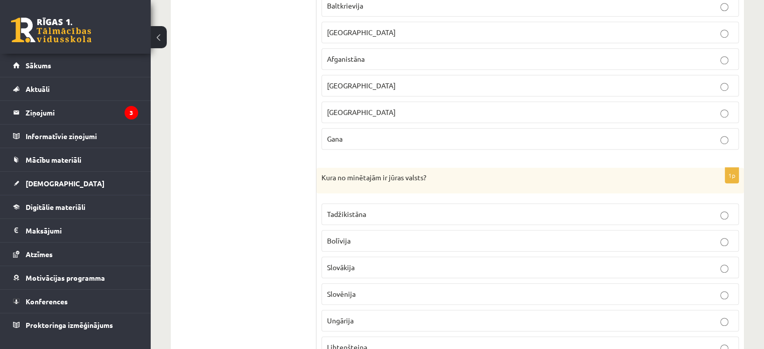
scroll to position [646, 0]
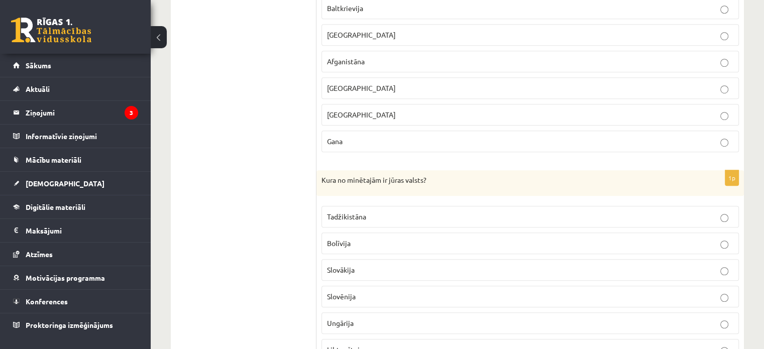
click at [339, 131] on label "Gana" at bounding box center [529, 142] width 417 height 22
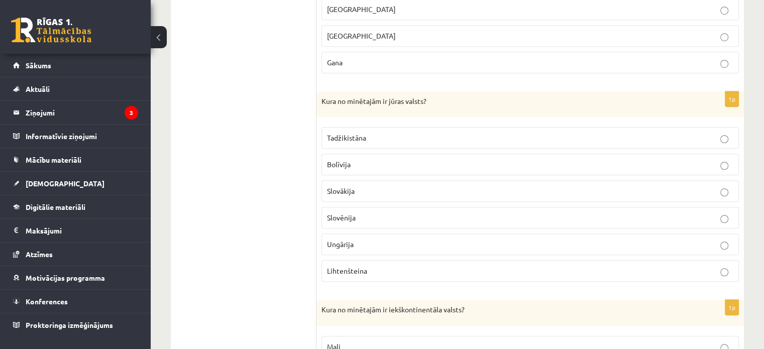
scroll to position [728, 0]
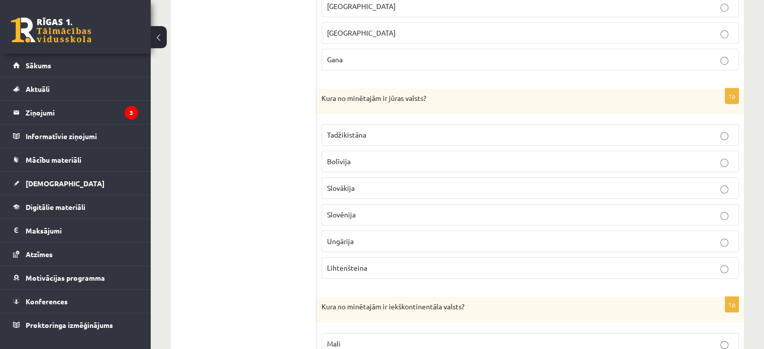
click at [355, 209] on p "Slovēnija" at bounding box center [530, 214] width 406 height 11
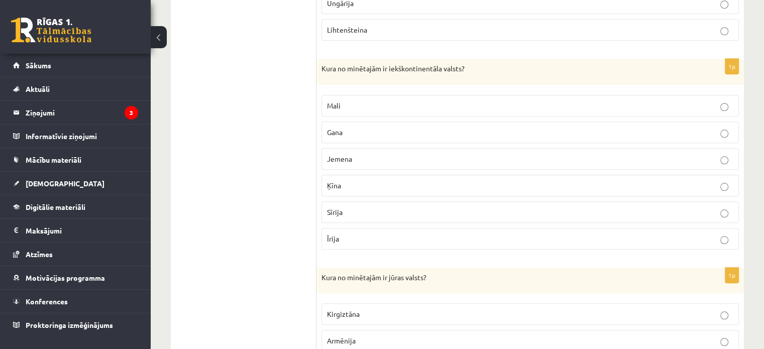
scroll to position [966, 0]
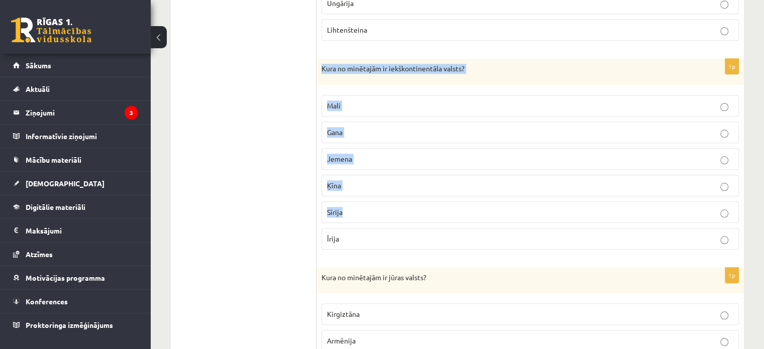
drag, startPoint x: 355, startPoint y: 207, endPoint x: 307, endPoint y: 60, distance: 154.8
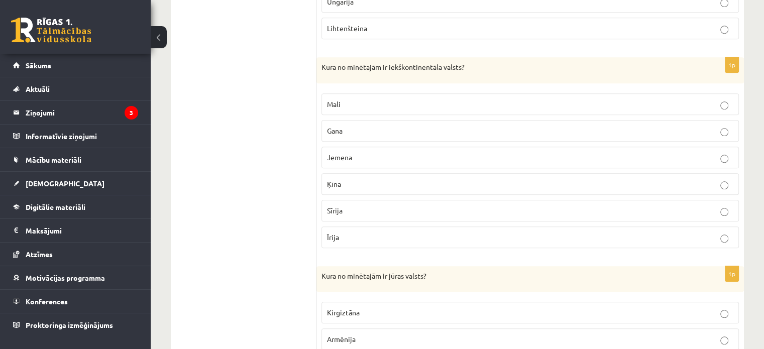
scroll to position [983, 0]
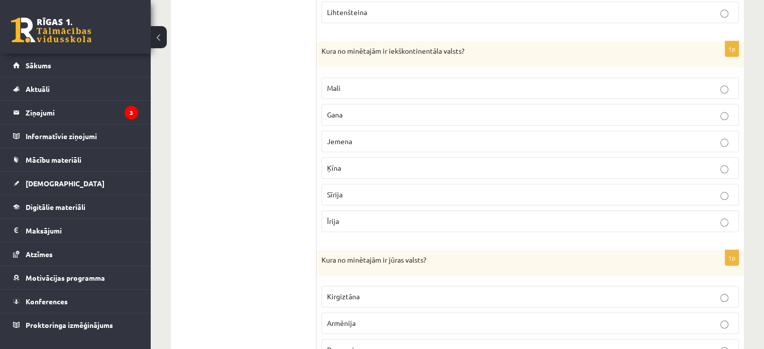
click at [367, 77] on label "Mali" at bounding box center [529, 88] width 417 height 22
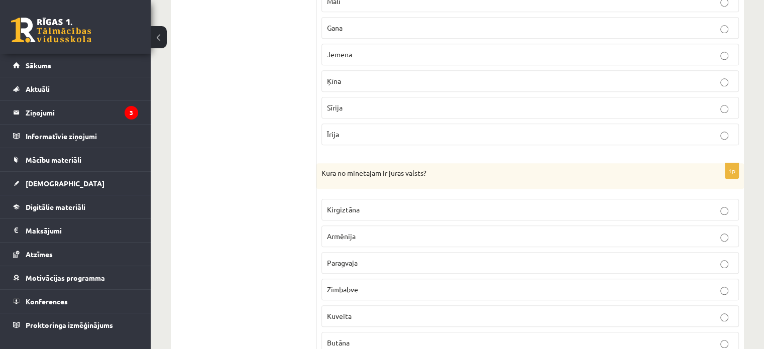
scroll to position [1106, 0]
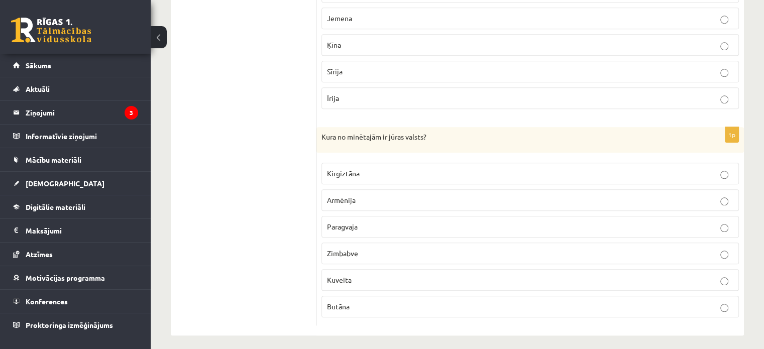
click at [328, 275] on span "Kuveita" at bounding box center [339, 279] width 25 height 9
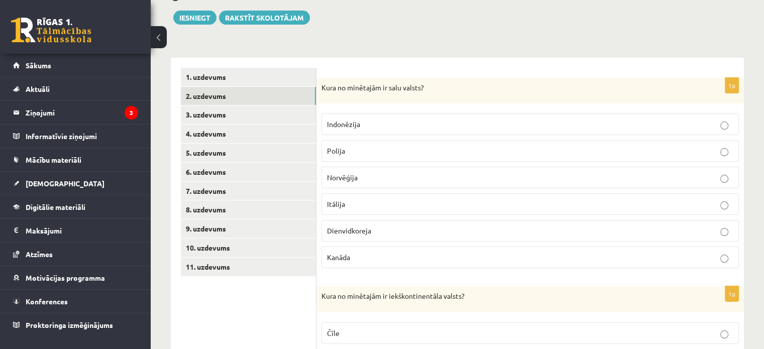
scroll to position [110, 0]
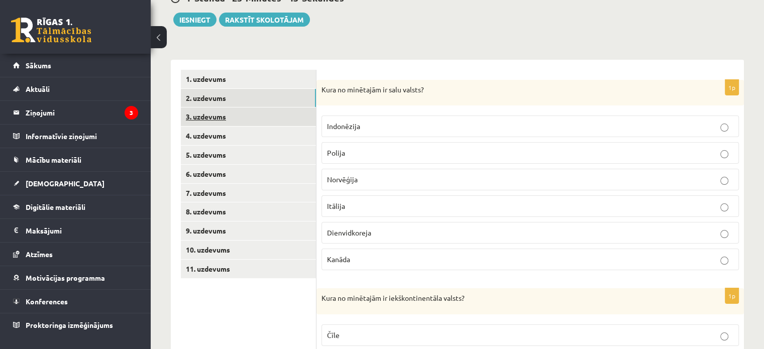
click at [209, 116] on link "3. uzdevums" at bounding box center [248, 116] width 135 height 19
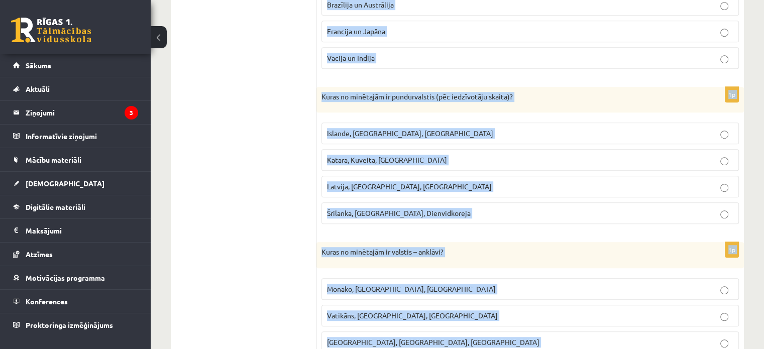
scroll to position [688, 0]
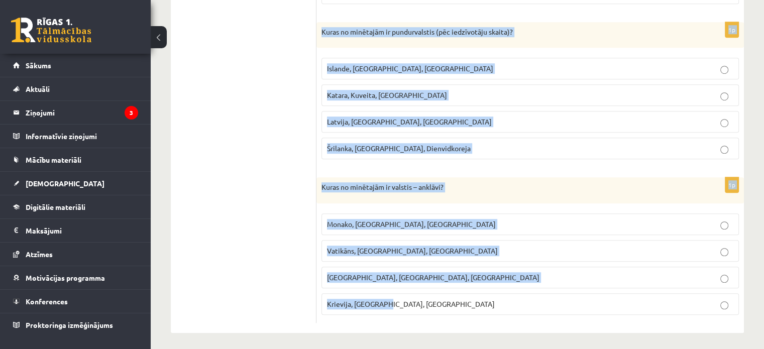
drag, startPoint x: 321, startPoint y: 88, endPoint x: 470, endPoint y: 301, distance: 259.5
copy form "Latvijas Tautas attīstības indekss atbilst ļoti augstam augstam vidējam zemam 1…"
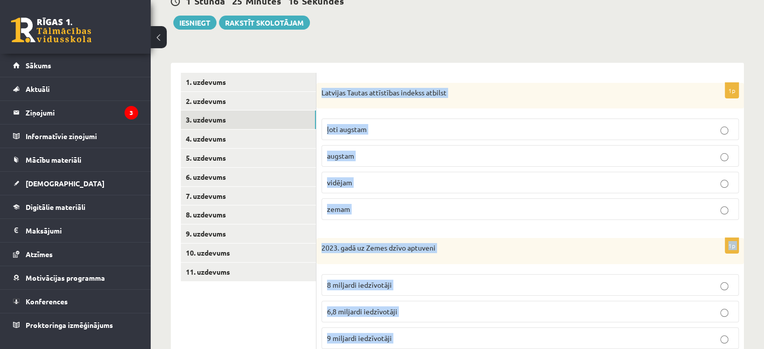
scroll to position [107, 0]
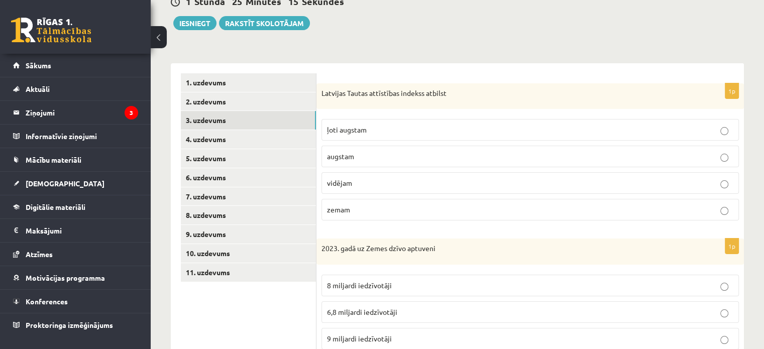
click at [359, 129] on span "ļoti augstam" at bounding box center [347, 129] width 40 height 9
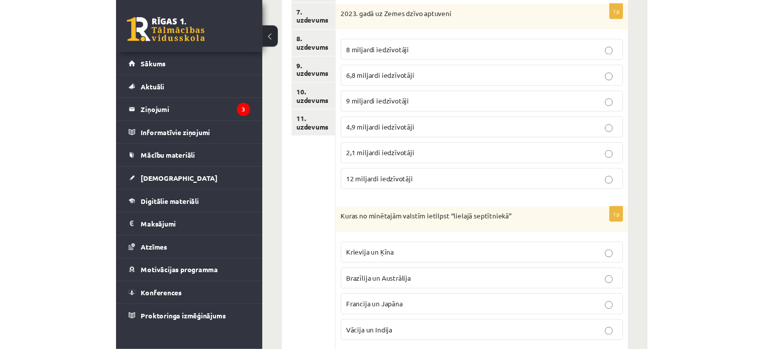
scroll to position [342, 0]
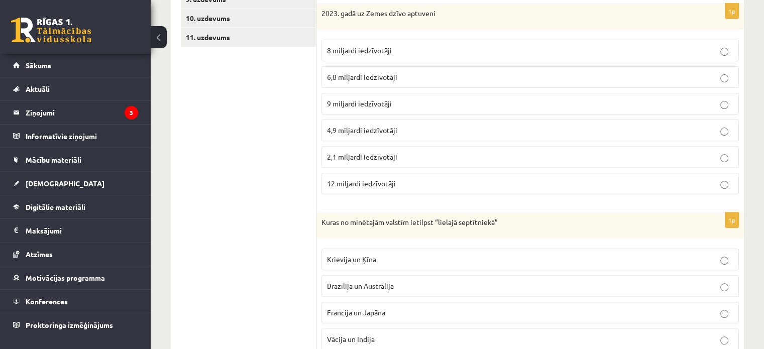
click at [454, 53] on p "8 miljardi iedzīvotāji" at bounding box center [530, 50] width 406 height 11
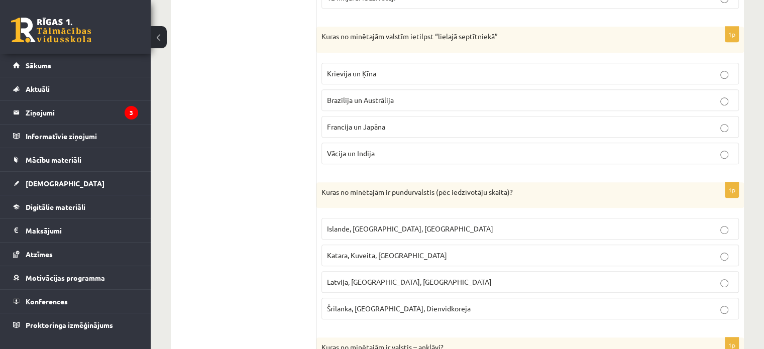
scroll to position [547, 0]
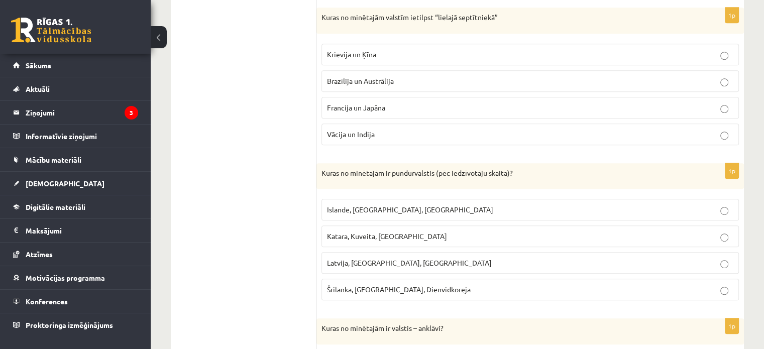
click at [360, 107] on span "Francija un Japāna" at bounding box center [356, 107] width 58 height 9
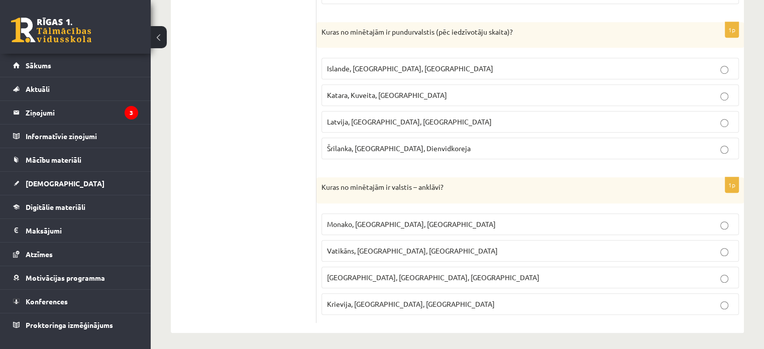
scroll to position [687, 0]
click at [351, 64] on p "Islande, Malta, Surinama" at bounding box center [530, 69] width 406 height 11
click at [357, 246] on span "Vatikāns, Lesoto, Sanmarīno" at bounding box center [412, 250] width 171 height 9
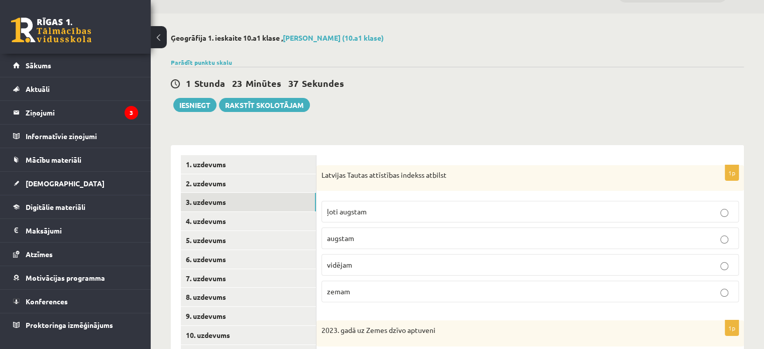
scroll to position [0, 0]
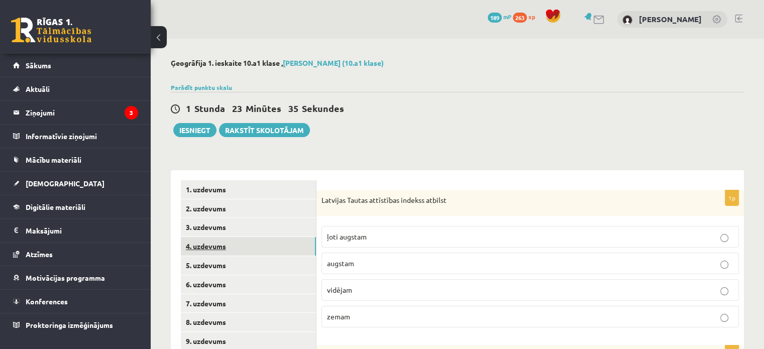
click at [214, 249] on link "4. uzdevums" at bounding box center [248, 246] width 135 height 19
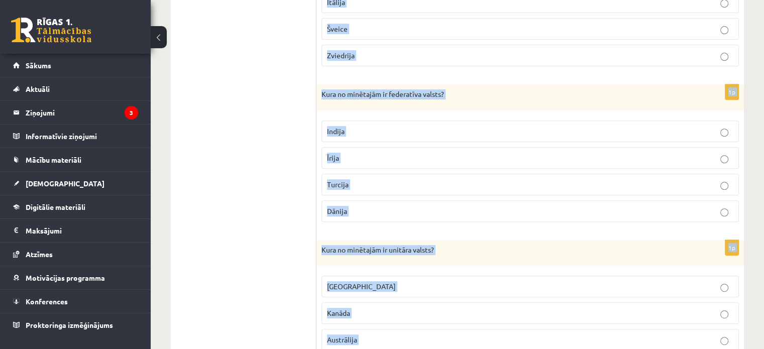
scroll to position [480, 0]
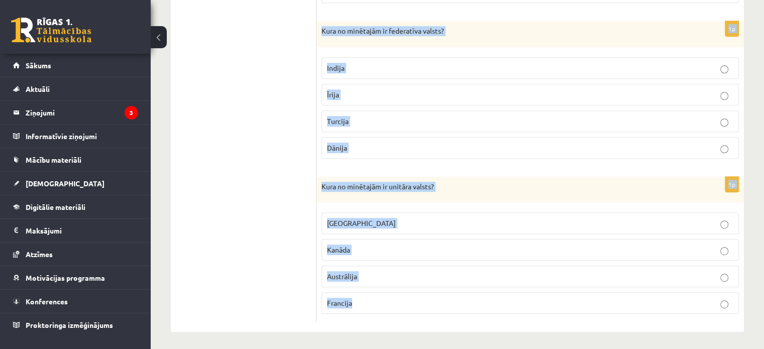
drag, startPoint x: 321, startPoint y: 152, endPoint x: 468, endPoint y: 305, distance: 212.0
click at [468, 305] on form "1p Kura no minētajām ir federatīva valsts? Vācija Polija Ukraina Ungārija 1p Ku…" at bounding box center [529, 10] width 407 height 621
copy form "Kura no minētajām ir federatīva valsts? Vācija Polija Ukraina Ungārija 1p Kura …"
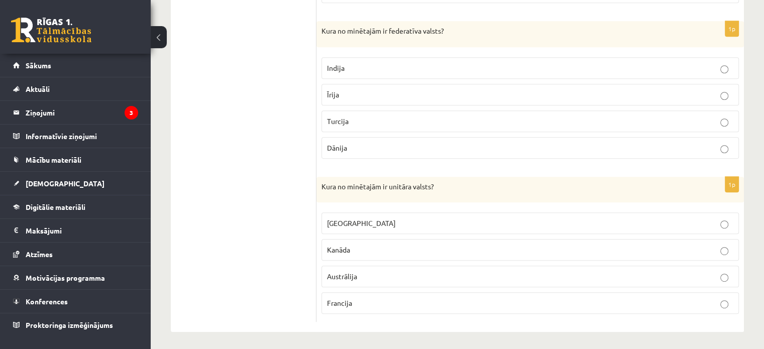
click at [257, 60] on ul "1. uzdevums 2. uzdevums 3. uzdevums 4. uzdevums 5. uzdevums 6. uzdevums 7. uzde…" at bounding box center [249, 10] width 136 height 621
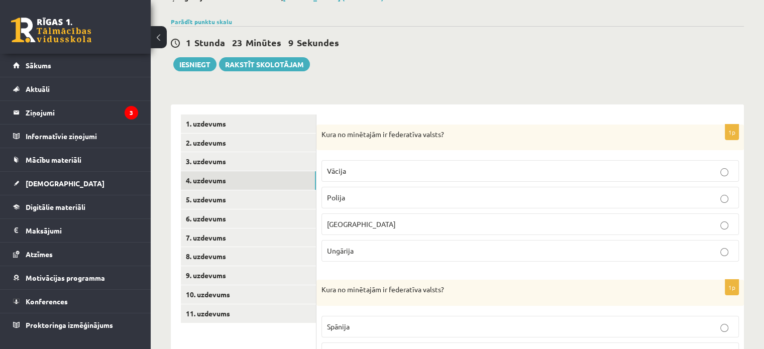
scroll to position [64, 0]
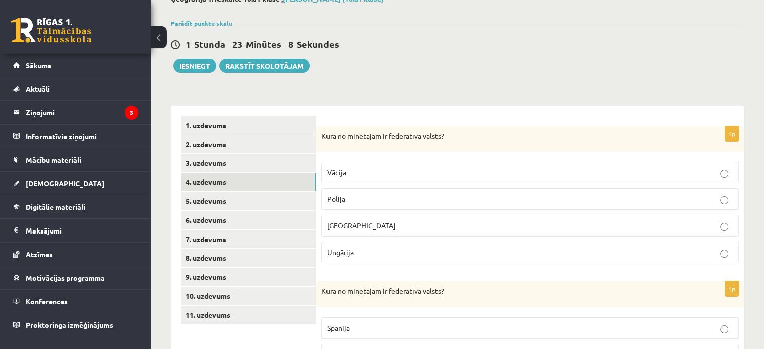
click at [352, 175] on p "Vācija" at bounding box center [530, 172] width 406 height 11
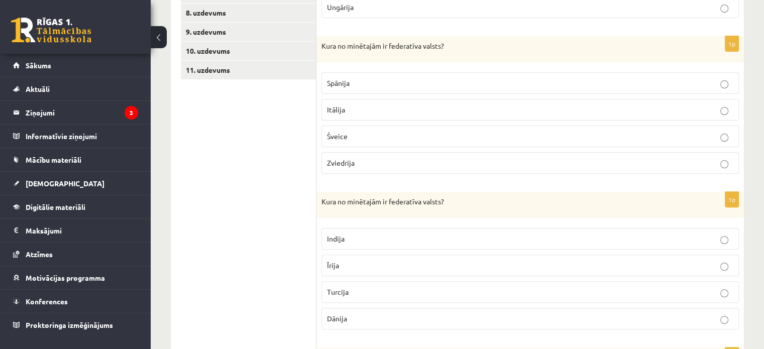
scroll to position [313, 0]
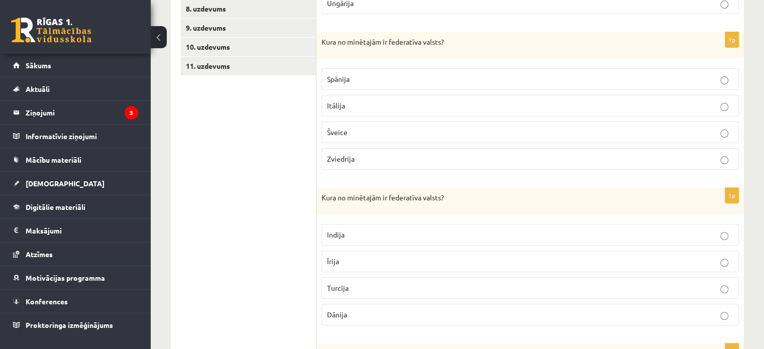
click at [335, 129] on span "Šveice" at bounding box center [337, 132] width 21 height 9
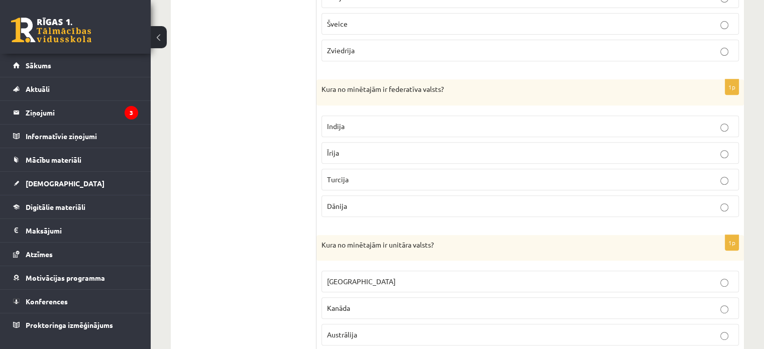
scroll to position [422, 0]
click at [340, 122] on span "Indija" at bounding box center [336, 125] width 18 height 9
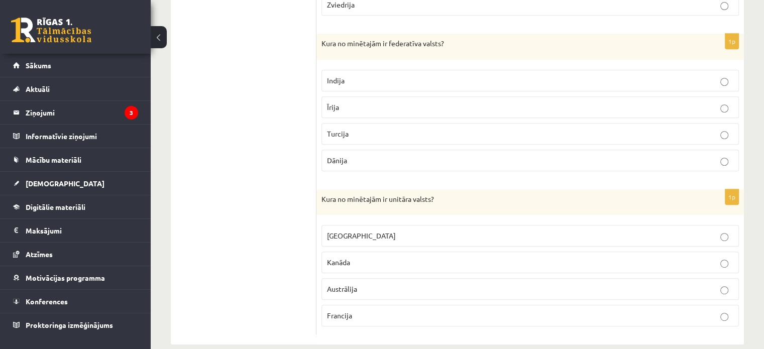
scroll to position [480, 0]
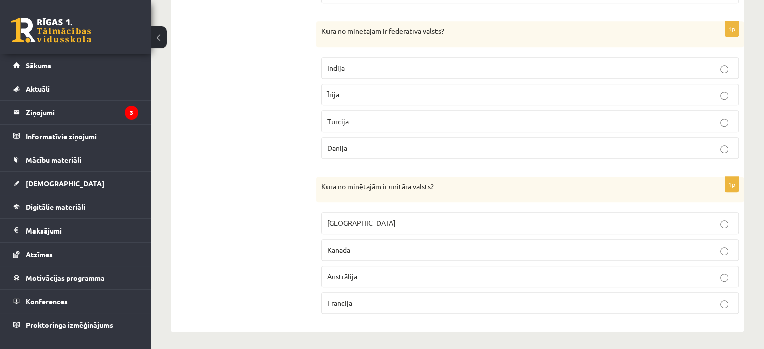
click at [331, 299] on span "Francija" at bounding box center [339, 302] width 25 height 9
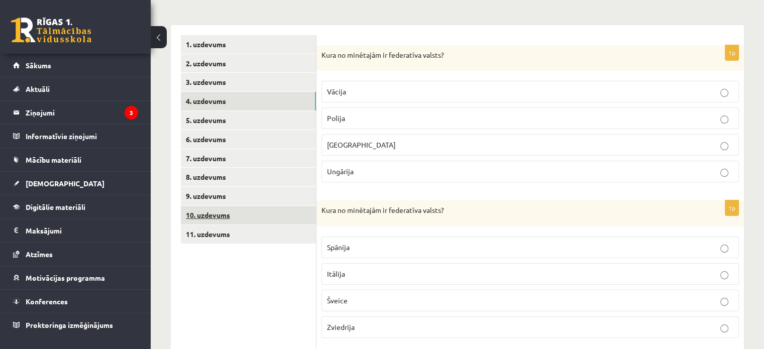
scroll to position [145, 0]
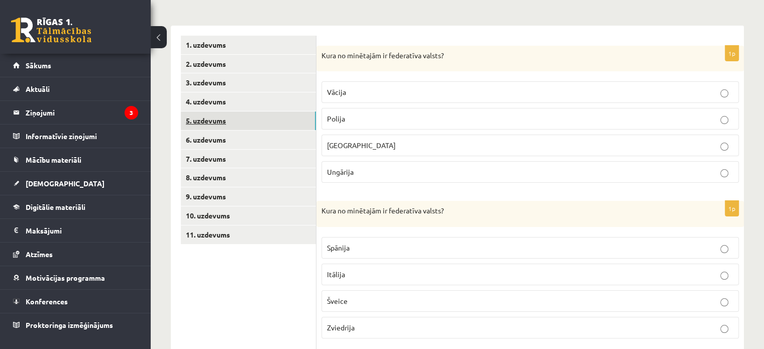
click at [215, 121] on link "5. uzdevums" at bounding box center [248, 120] width 135 height 19
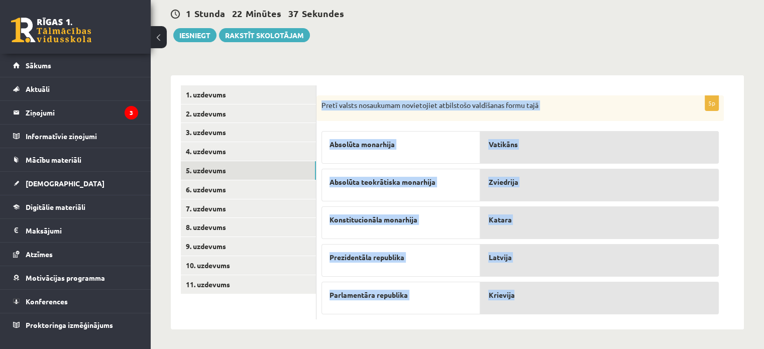
drag, startPoint x: 321, startPoint y: 104, endPoint x: 520, endPoint y: 299, distance: 279.0
click at [520, 299] on div "5p Pretī valsts nosaukumam novietojiet atbilstošo valdīšanas formu tajā Absolūt…" at bounding box center [519, 207] width 407 height 224
copy div "Pretī valsts nosaukumam novietojiet atbilstošo valdīšanas formu tajā Absolūta m…"
click at [484, 42] on div "Ģeogrāfija 1. ieskaite 10.a1 klase , Alena Fashutdinova (10.a1 klase) Parādīt p…" at bounding box center [457, 147] width 613 height 406
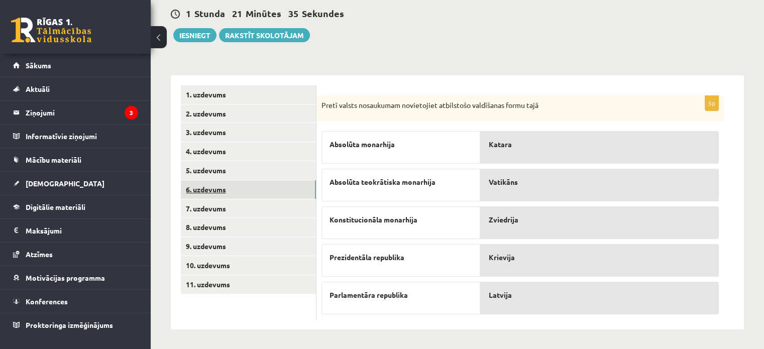
click at [217, 185] on link "6. uzdevums" at bounding box center [248, 189] width 135 height 19
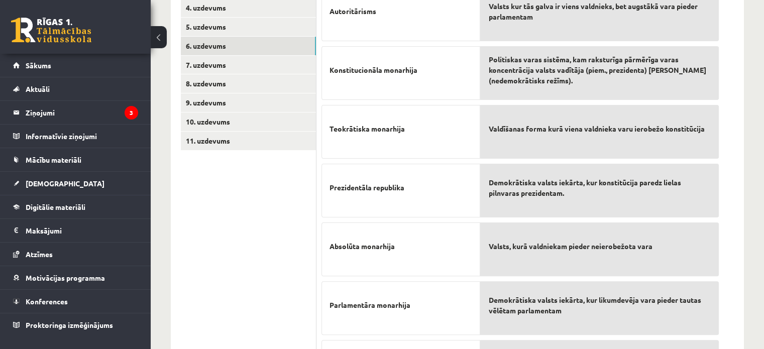
scroll to position [317, 0]
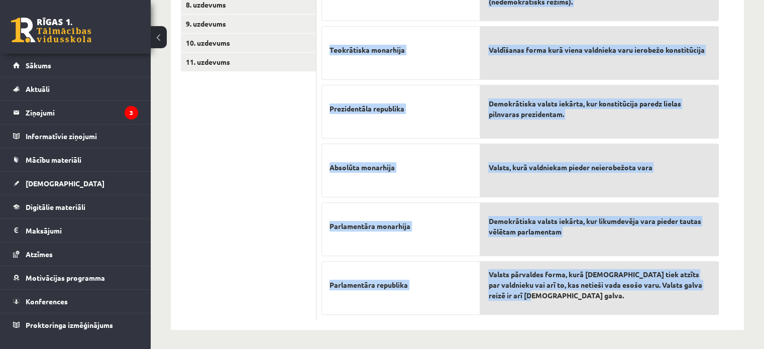
drag, startPoint x: 322, startPoint y: 104, endPoint x: 594, endPoint y: 304, distance: 337.6
click at [594, 304] on div "7p Pretim skaidrojumam novieto atbilstošo terminu! Autoritārisms Konstitucionāl…" at bounding box center [519, 96] width 407 height 447
copy div "Pretim skaidrojumam novieto atbilstošo terminu! Autoritārisms Konstitucionāla m…"
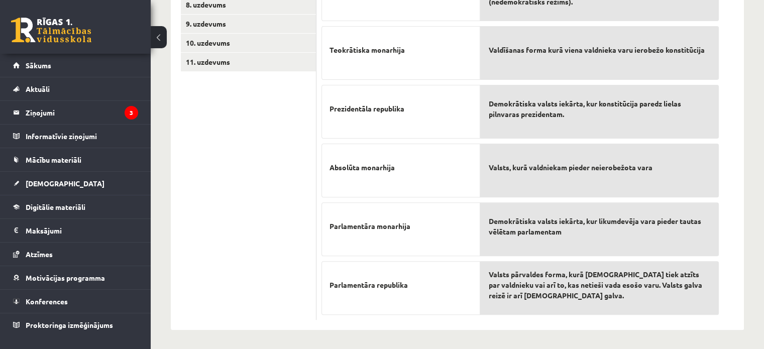
click at [231, 139] on ul "1. uzdevums 2. uzdevums 3. uzdevums 4. uzdevums 5. uzdevums 6. uzdevums 7. uzde…" at bounding box center [249, 91] width 136 height 457
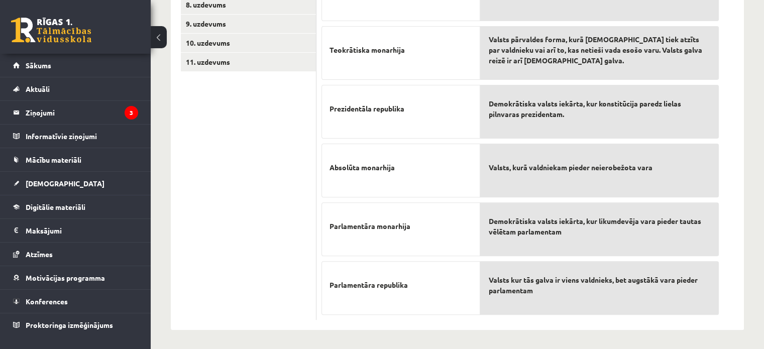
click at [400, 101] on p "Prezidentāla republika" at bounding box center [400, 109] width 143 height 32
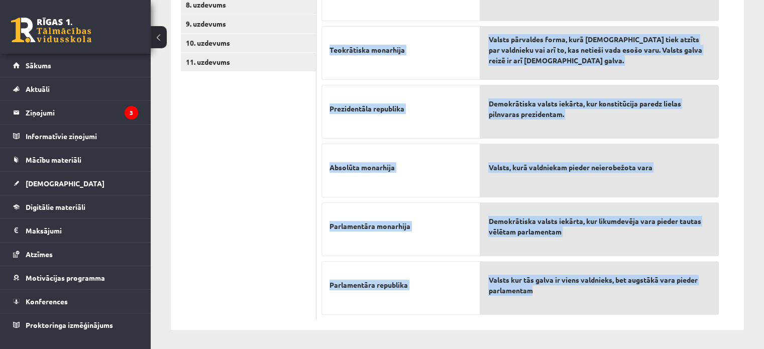
drag, startPoint x: 327, startPoint y: 49, endPoint x: 664, endPoint y: 298, distance: 418.9
click at [664, 298] on fieldset "Autoritārisms Konstitucionāla monarhija Teokrātiska monarhija Prezidentāla repu…" at bounding box center [519, 109] width 397 height 411
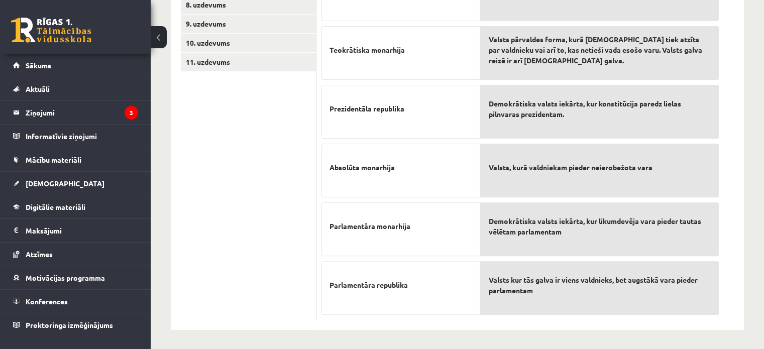
click at [521, 279] on span "Valsts kur tās galva ir viens valdnieks, bet augstākā vara pieder parlamentam" at bounding box center [599, 285] width 222 height 21
click at [291, 113] on ul "1. uzdevums 2. uzdevums 3. uzdevums 4. uzdevums 5. uzdevums 6. uzdevums 7. uzde…" at bounding box center [249, 91] width 136 height 457
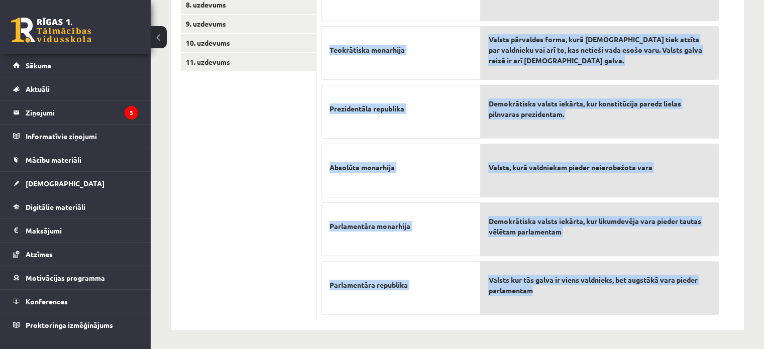
drag, startPoint x: 323, startPoint y: 177, endPoint x: 667, endPoint y: 294, distance: 362.7
click at [667, 294] on fieldset "Autoritārisms Konstitucionāla monarhija Teokrātiska monarhija Prezidentāla repu…" at bounding box center [519, 109] width 397 height 411
copy fieldset "Autoritārisms Konstitucionāla monarhija Teokrātiska monarhija Prezidentāla repu…"
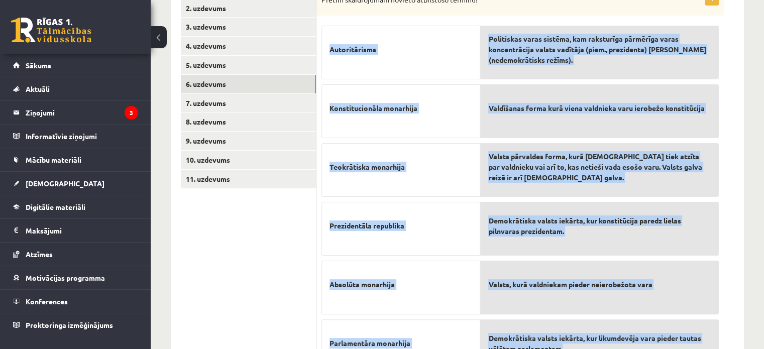
scroll to position [199, 0]
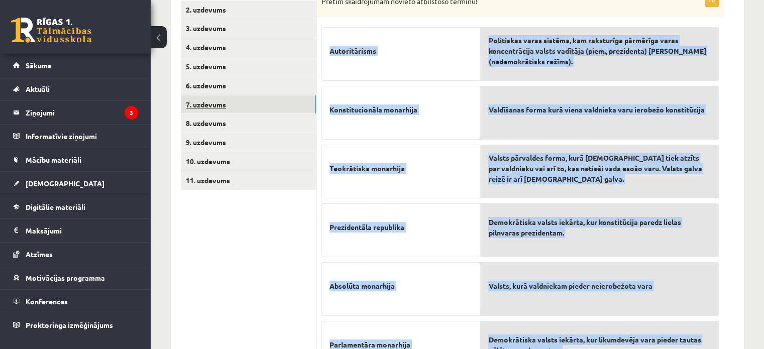
click at [203, 103] on link "7. uzdevums" at bounding box center [248, 104] width 135 height 19
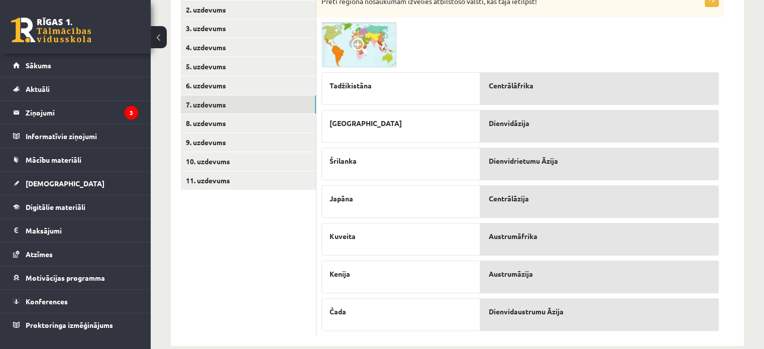
click at [353, 41] on span at bounding box center [359, 46] width 16 height 16
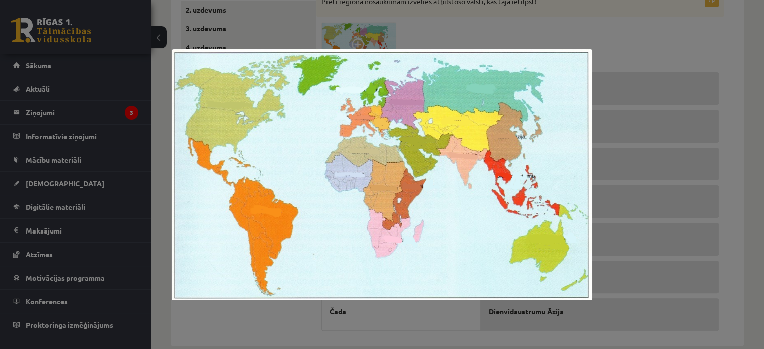
click at [499, 16] on div at bounding box center [382, 174] width 764 height 349
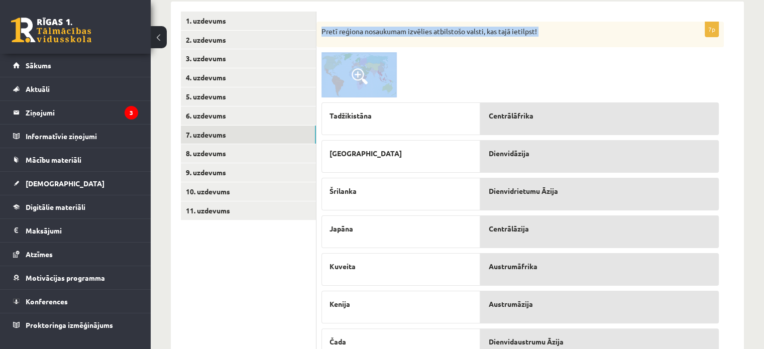
scroll to position [215, 0]
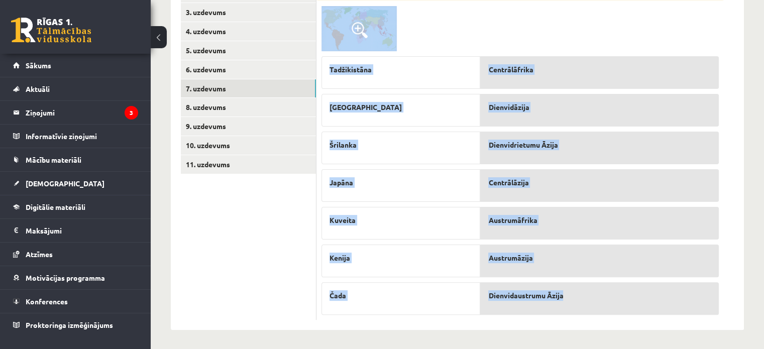
drag, startPoint x: 322, startPoint y: 30, endPoint x: 618, endPoint y: 310, distance: 408.0
click at [618, 310] on div "7p Pretī reģiona nosaukumam izvēlies atbilstošo valsti, kas tajā ietilpst! Tadž…" at bounding box center [519, 147] width 407 height 344
copy div "Pretī reģiona nosaukumam izvēlies atbilstošo valsti, kas tajā ietilpst! Tadžiki…"
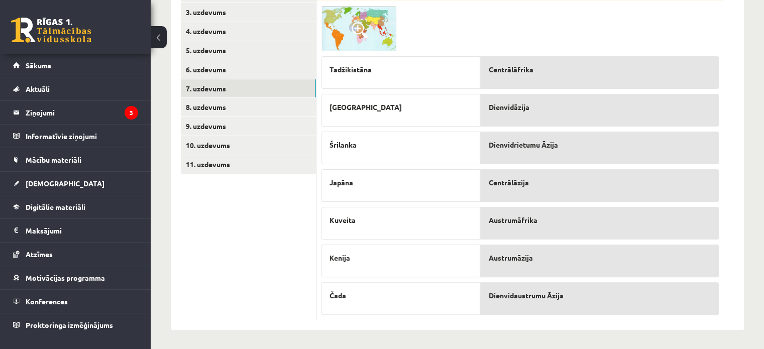
click at [250, 225] on ul "1. uzdevums 2. uzdevums 3. uzdevums 4. uzdevums 5. uzdevums 6. uzdevums 7. uzde…" at bounding box center [249, 142] width 136 height 354
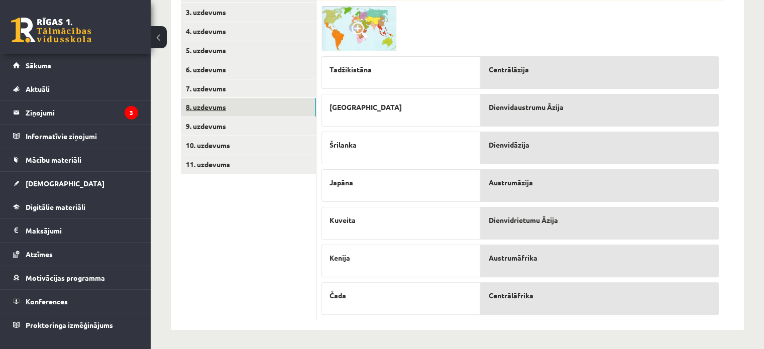
click at [211, 104] on link "8. uzdevums" at bounding box center [248, 107] width 135 height 19
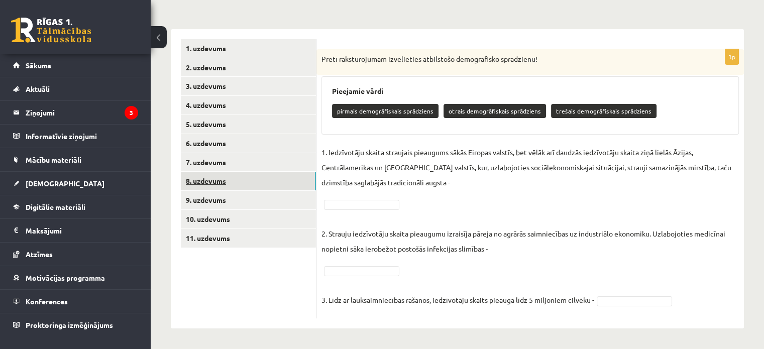
scroll to position [141, 0]
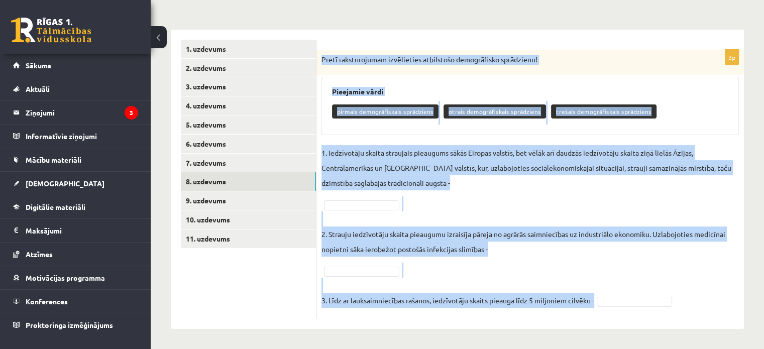
drag, startPoint x: 320, startPoint y: 57, endPoint x: 655, endPoint y: 335, distance: 435.6
click at [655, 335] on div "Ģeogrāfija 1. ieskaite 10.a1 klase , Alena Fashutdinova (10.a1 klase) Parādīt p…" at bounding box center [457, 123] width 613 height 451
click at [563, 301] on p "3. Līdz ar lauksaimniecības rašanos, iedzīvotāju skaits pieauga līdz 5 miljonie…" at bounding box center [457, 293] width 273 height 30
drag, startPoint x: 321, startPoint y: 58, endPoint x: 588, endPoint y: 311, distance: 367.9
click at [588, 311] on div "3p Pretī raksturojumam izvēlieties atbilstošo demogrāfisko sprādzienu! Pieejami…" at bounding box center [529, 184] width 427 height 269
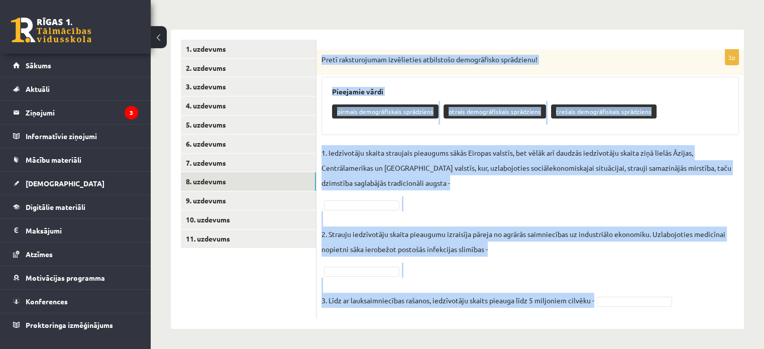
copy div "Pretī raksturojumam izvēlieties atbilstošo demogrāfisko sprādzienu! Pieejamie v…"
click at [518, 207] on fieldset "1. Iedzīvotāju skaita straujais pieaugums sākās Eiropas valstīs, bet vēlāk arī …" at bounding box center [529, 229] width 417 height 169
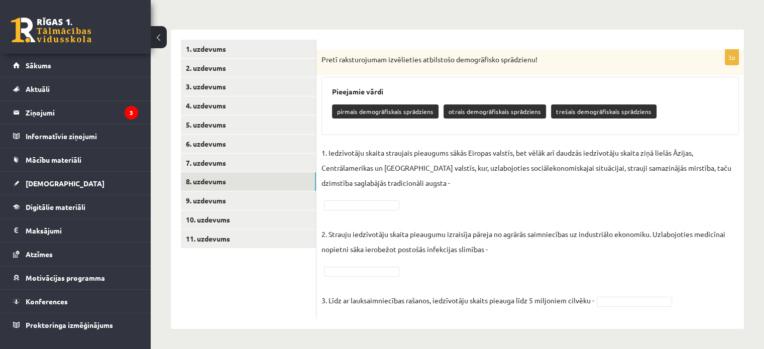
click at [462, 109] on p "otrais demogrāfiskais sprādziens" at bounding box center [494, 111] width 102 height 14
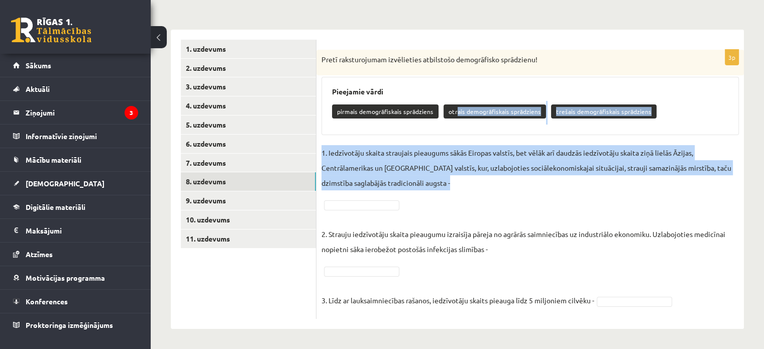
drag, startPoint x: 455, startPoint y: 114, endPoint x: 468, endPoint y: 198, distance: 85.4
click at [468, 198] on div "3p Pretī raksturojumam izvēlieties atbilstošo demogrāfisko sprādzienu! Pieejami…" at bounding box center [529, 184] width 427 height 269
click at [468, 198] on fieldset "1. Iedzīvotāju skaita straujais pieaugums sākās Eiropas valstīs, bet vēlāk arī …" at bounding box center [529, 229] width 417 height 169
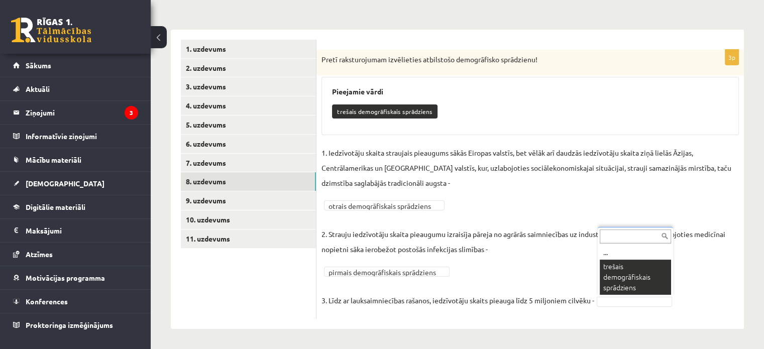
scroll to position [117, 0]
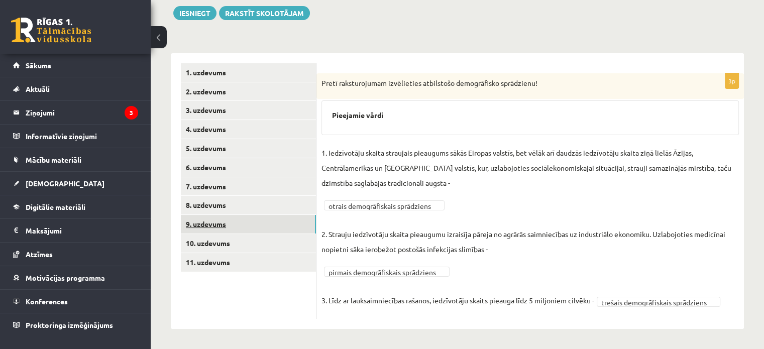
click at [212, 224] on link "9. uzdevums" at bounding box center [248, 224] width 135 height 19
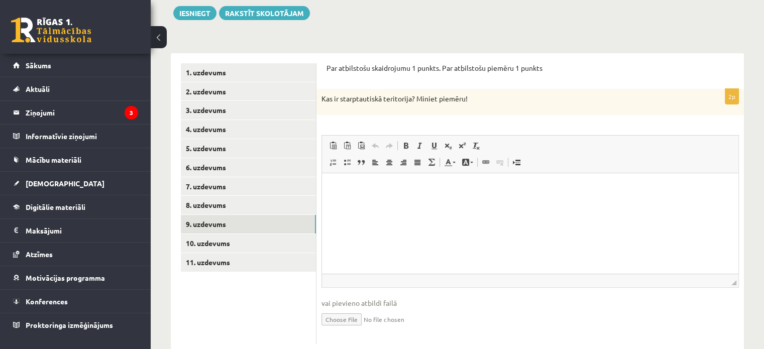
scroll to position [0, 0]
click at [335, 66] on p "Par atbilstošu skaidrojumu 1 punkts. Par atbilstošu piemēru 1 punkts" at bounding box center [529, 68] width 407 height 10
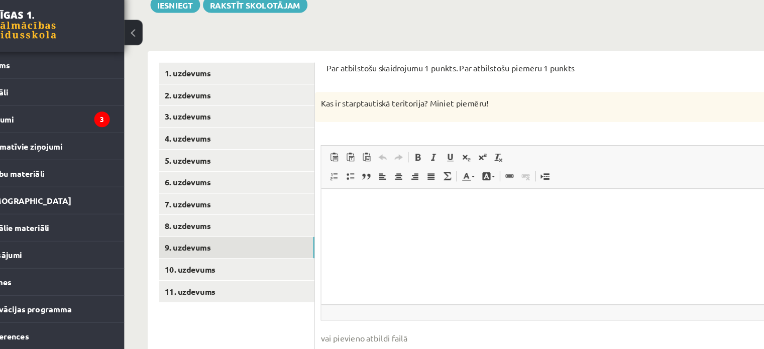
scroll to position [117, 0]
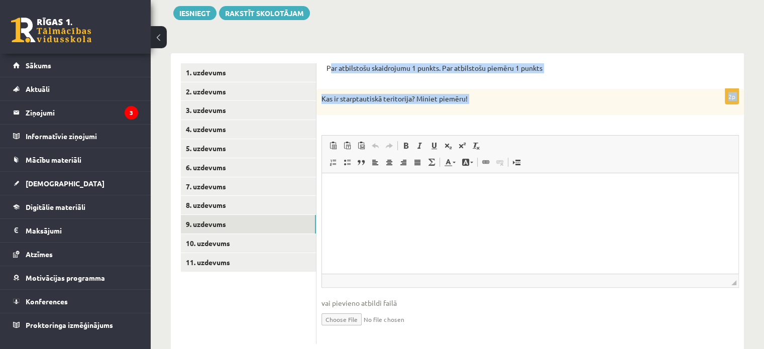
drag, startPoint x: 330, startPoint y: 68, endPoint x: 468, endPoint y: 116, distance: 145.9
click at [468, 116] on form "Par atbilstošu skaidrojumu 1 punkts. Par atbilstošu piemēru 1 punkts 2p Kas ir …" at bounding box center [529, 203] width 407 height 281
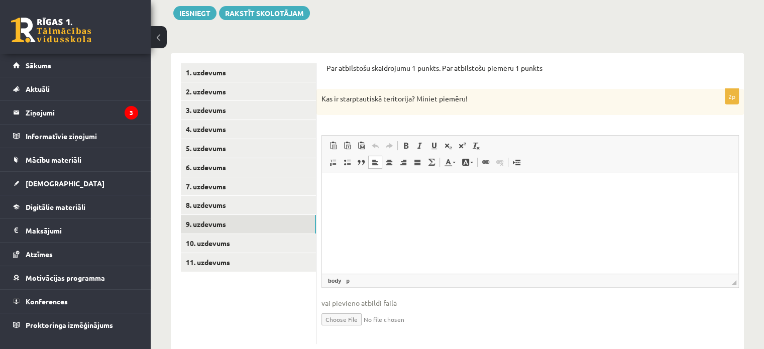
drag, startPoint x: 327, startPoint y: 192, endPoint x: 332, endPoint y: 187, distance: 7.1
click at [332, 187] on html at bounding box center [530, 188] width 416 height 31
click at [339, 190] on span "Вставить" at bounding box center [338, 194] width 8 height 8
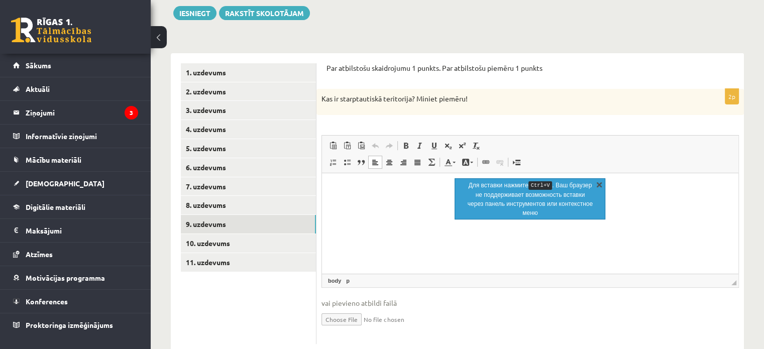
click at [595, 180] on link "X" at bounding box center [599, 184] width 10 height 10
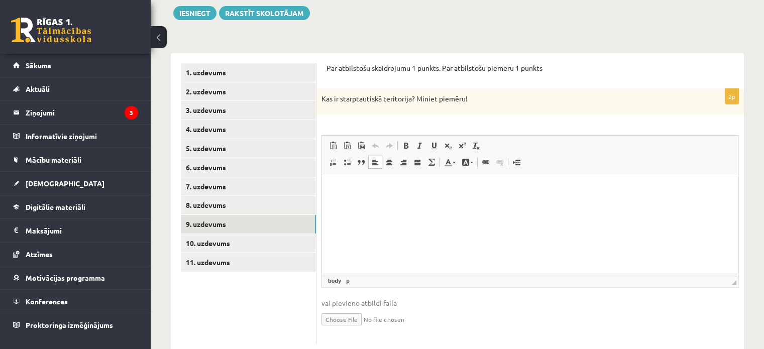
click at [339, 175] on html at bounding box center [530, 188] width 416 height 31
drag, startPoint x: 330, startPoint y: 187, endPoint x: 547, endPoint y: 202, distance: 217.9
click at [547, 202] on html at bounding box center [530, 188] width 416 height 31
drag, startPoint x: 336, startPoint y: 195, endPoint x: 327, endPoint y: 199, distance: 9.4
drag, startPoint x: 6, startPoint y: 26, endPoint x: 648, endPoint y: 166, distance: 657.1
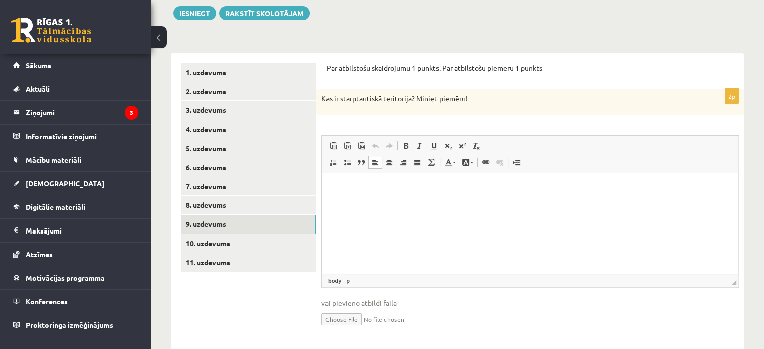
click at [648, 166] on span "Панели инструментов редактора Вставить Комбинация клавиш Ctrl+V Вставить только…" at bounding box center [530, 155] width 416 height 38
drag, startPoint x: 332, startPoint y: 186, endPoint x: 597, endPoint y: 222, distance: 268.0
click at [597, 204] on html at bounding box center [530, 188] width 416 height 31
drag, startPoint x: 324, startPoint y: 186, endPoint x: 562, endPoint y: 221, distance: 240.9
click at [562, 204] on html at bounding box center [530, 188] width 416 height 31
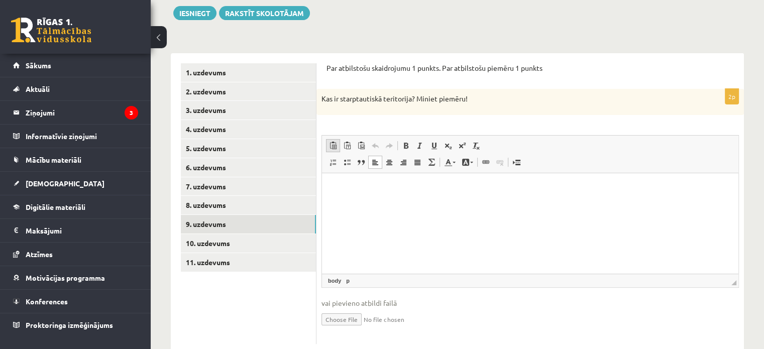
click at [334, 145] on span at bounding box center [333, 146] width 8 height 8
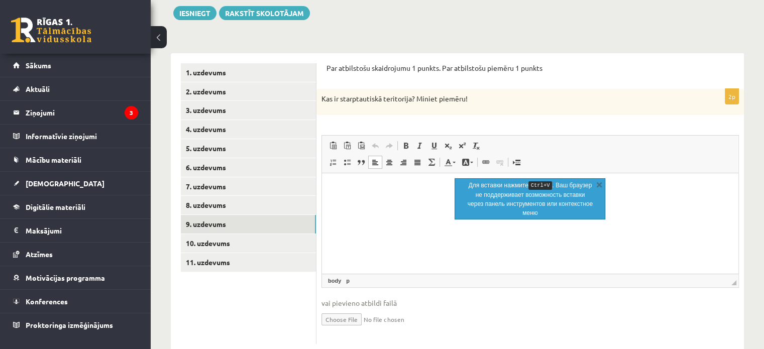
click at [382, 191] on p "Визуальный текстовый редактор, wiswyg-editor-user-answer-47024780540220" at bounding box center [530, 188] width 396 height 11
click at [598, 185] on link "X" at bounding box center [599, 184] width 10 height 10
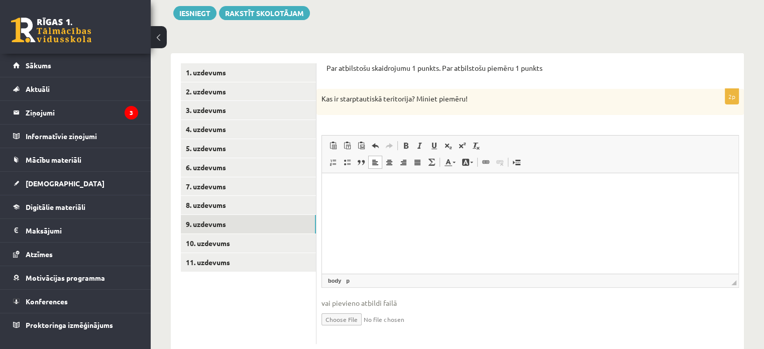
drag, startPoint x: 480, startPoint y: 230, endPoint x: 598, endPoint y: 336, distance: 157.8
click at [598, 204] on html at bounding box center [530, 188] width 416 height 31
click at [337, 182] on html at bounding box center [530, 188] width 416 height 31
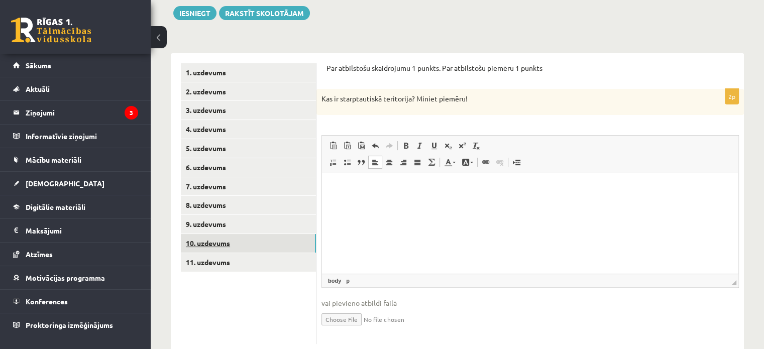
click at [217, 235] on link "10. uzdevums" at bounding box center [248, 243] width 135 height 19
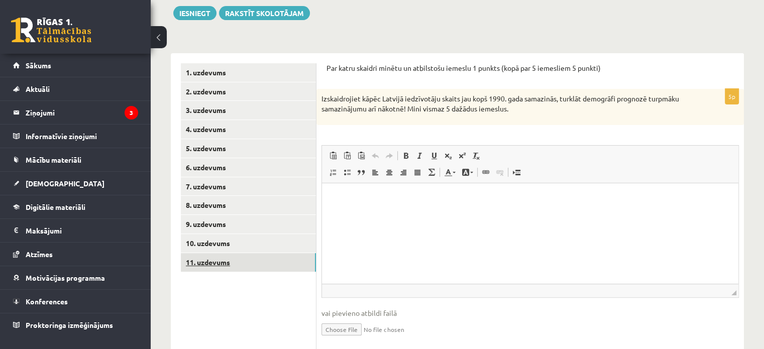
click at [209, 262] on link "11. uzdevums" at bounding box center [248, 262] width 135 height 19
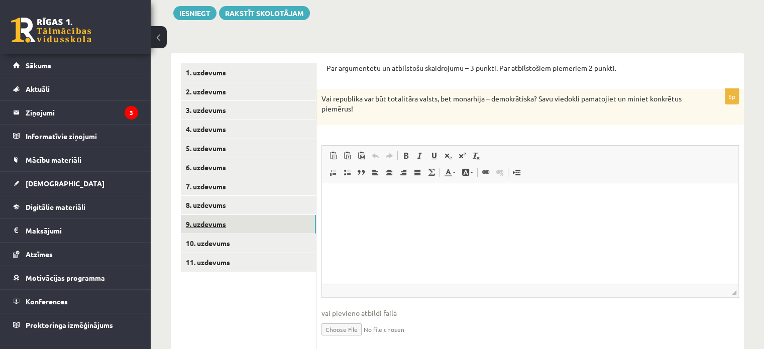
click at [207, 221] on link "9. uzdevums" at bounding box center [248, 224] width 135 height 19
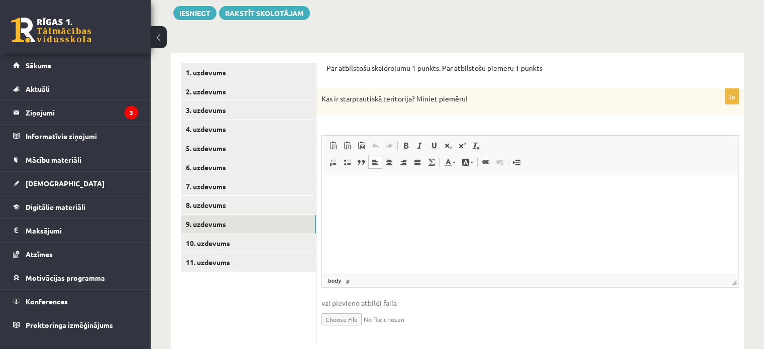
drag, startPoint x: 328, startPoint y: 176, endPoint x: 332, endPoint y: 186, distance: 10.8
click at [332, 186] on html at bounding box center [530, 188] width 416 height 31
click at [342, 191] on span "Вставить" at bounding box center [338, 193] width 12 height 15
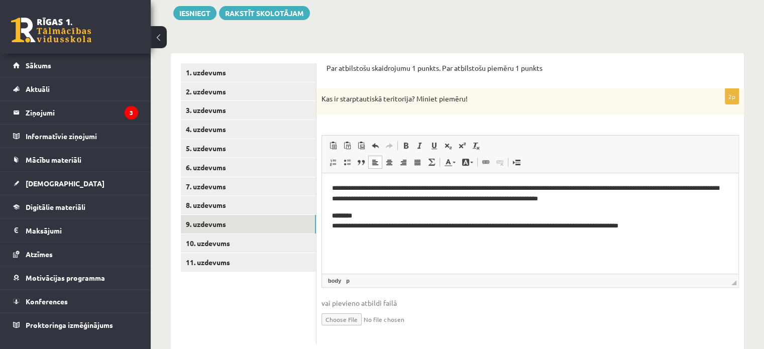
click at [352, 216] on strong "********" at bounding box center [342, 215] width 20 height 7
drag, startPoint x: 355, startPoint y: 216, endPoint x: 363, endPoint y: 217, distance: 8.1
click at [363, 217] on p "**********" at bounding box center [530, 221] width 397 height 21
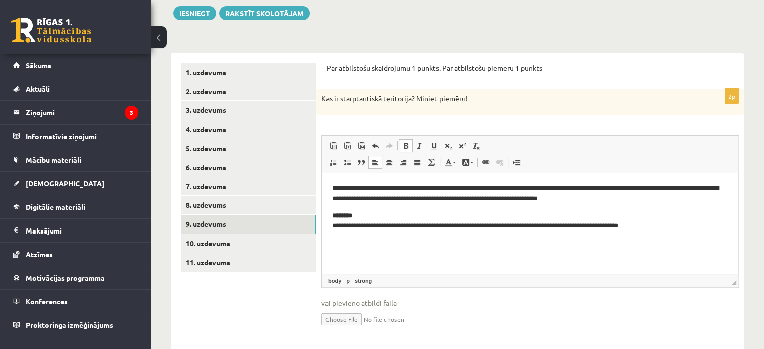
click at [363, 217] on p "**********" at bounding box center [530, 221] width 397 height 21
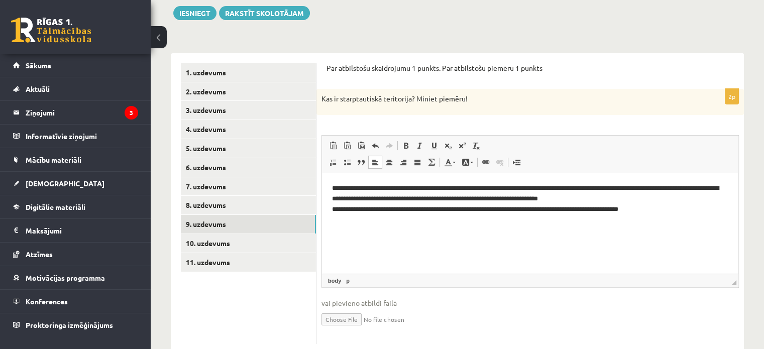
click at [364, 209] on p "**********" at bounding box center [530, 198] width 397 height 31
click at [366, 210] on p "**********" at bounding box center [530, 198] width 397 height 31
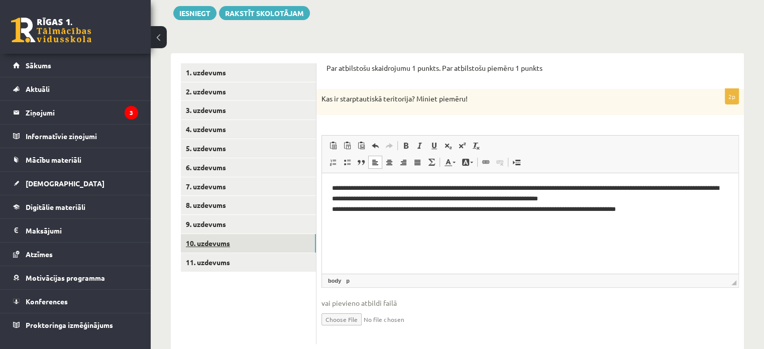
click at [216, 241] on link "10. uzdevums" at bounding box center [248, 243] width 135 height 19
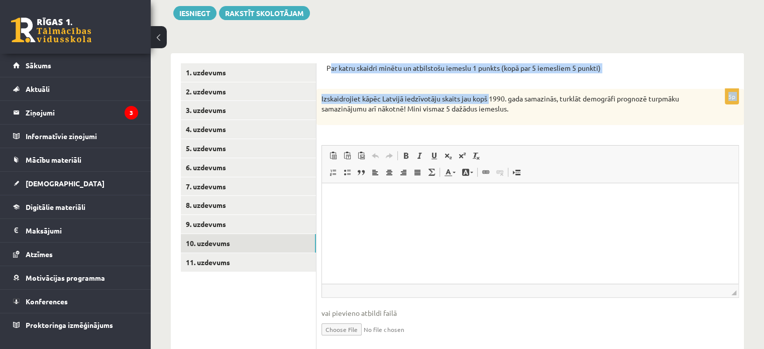
drag, startPoint x: 328, startPoint y: 66, endPoint x: 486, endPoint y: 82, distance: 158.4
click at [486, 82] on form "Par katru skaidri minētu un atbilstošu iemeslu 1 punkts (kopā par 5 iemesliem 5…" at bounding box center [529, 208] width 407 height 291
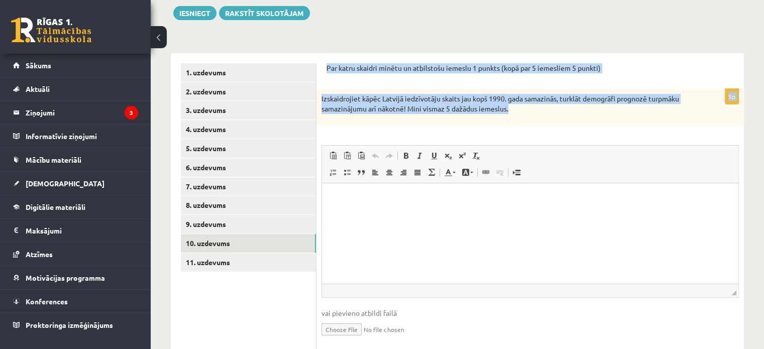
drag, startPoint x: 327, startPoint y: 64, endPoint x: 509, endPoint y: 116, distance: 188.6
click at [512, 116] on form "Par katru skaidri minētu un atbilstošu iemeslu 1 punkts (kopā par 5 iemesliem 5…" at bounding box center [529, 208] width 407 height 291
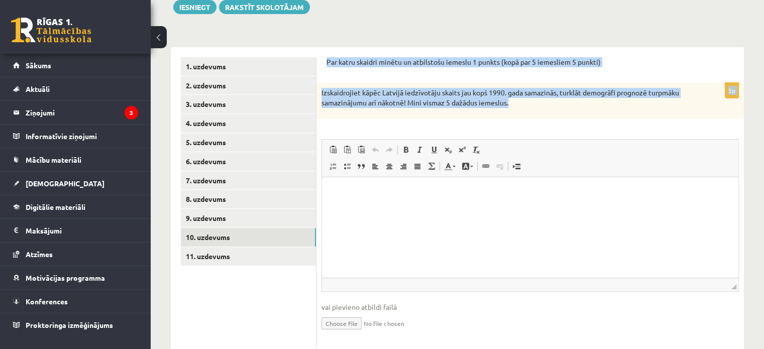
scroll to position [122, 0]
drag, startPoint x: 354, startPoint y: 95, endPoint x: 375, endPoint y: 101, distance: 22.4
click at [375, 101] on p "Izskaidrojiet kāpēc Latvijā iedzīvotāju skaits jau kopš 1990. gada samazinās, t…" at bounding box center [504, 98] width 367 height 20
click at [621, 329] on input "file" at bounding box center [529, 323] width 417 height 21
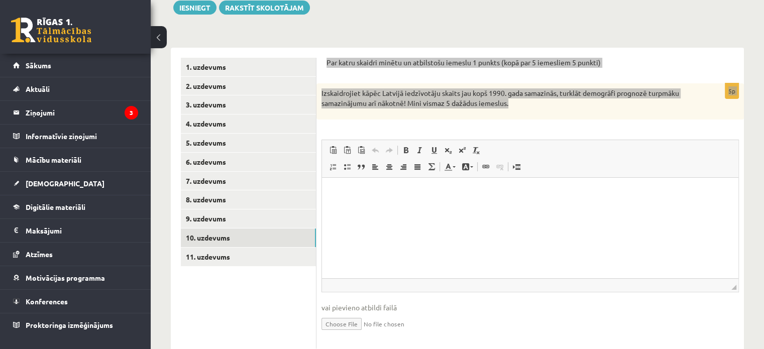
click at [326, 183] on html at bounding box center [530, 192] width 416 height 31
click at [379, 194] on p "**********" at bounding box center [530, 192] width 397 height 11
drag, startPoint x: 400, startPoint y: 216, endPoint x: 392, endPoint y: 207, distance: 12.4
click at [392, 207] on html "**********" at bounding box center [530, 192] width 416 height 31
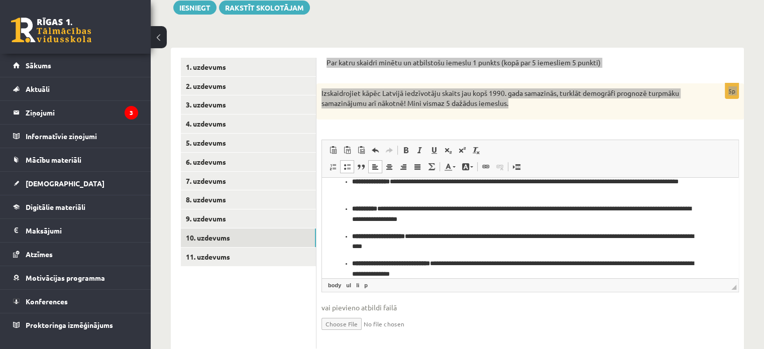
click at [377, 208] on strong "**********" at bounding box center [364, 208] width 25 height 7
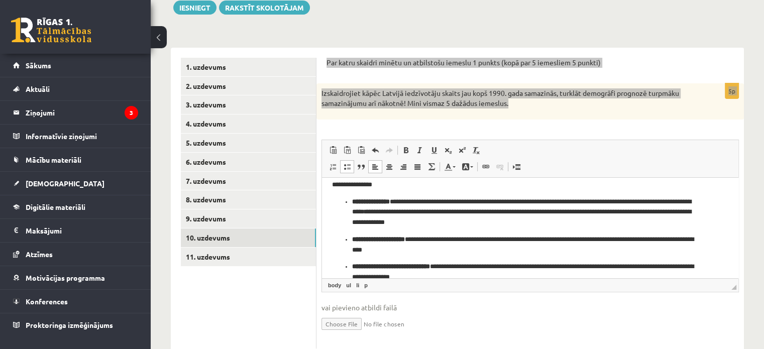
scroll to position [5, 0]
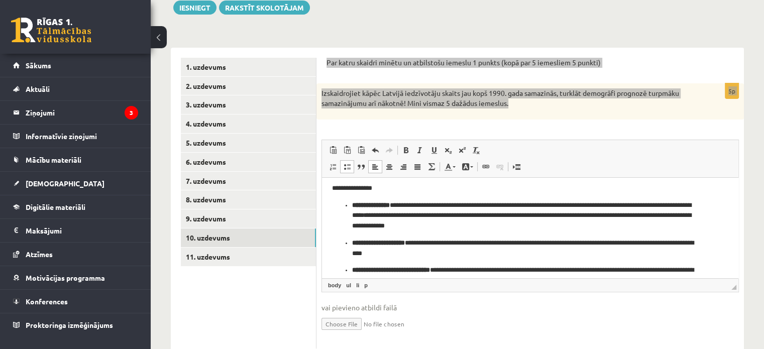
click at [390, 205] on strong "**********" at bounding box center [371, 204] width 38 height 7
click at [405, 241] on strong "**********" at bounding box center [378, 242] width 53 height 7
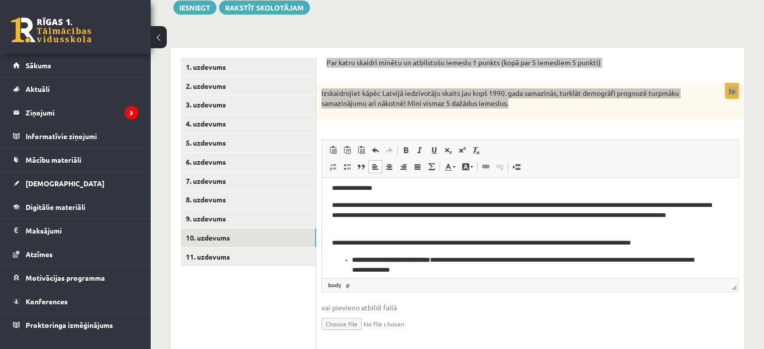
click at [339, 242] on p "**********" at bounding box center [526, 242] width 389 height 11
click at [430, 262] on strong "**********" at bounding box center [391, 259] width 78 height 7
click at [410, 260] on strong "**********" at bounding box center [371, 259] width 78 height 7
click at [430, 262] on p "**********" at bounding box center [526, 265] width 389 height 21
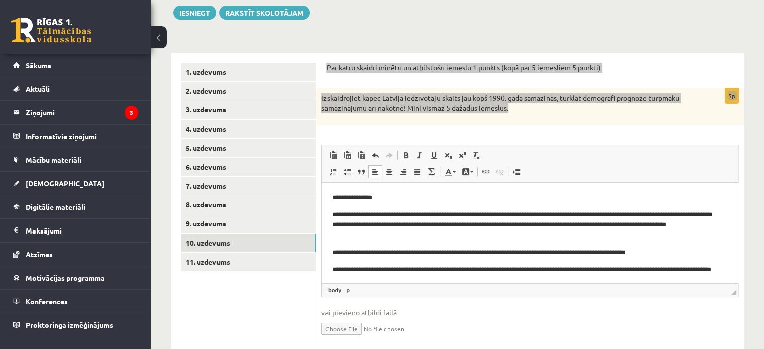
scroll to position [117, 0]
click at [390, 194] on p "**********" at bounding box center [526, 198] width 389 height 11
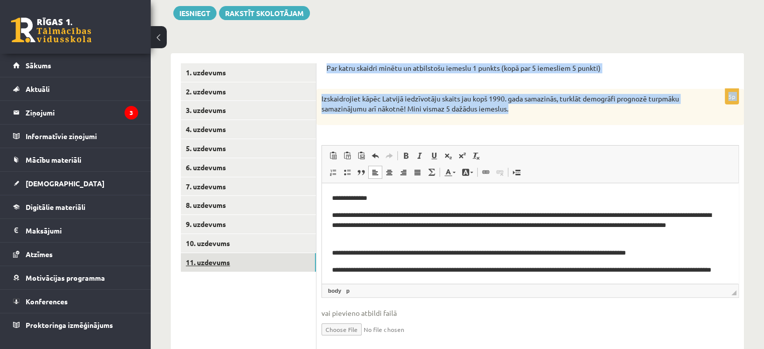
click at [216, 259] on link "11. uzdevums" at bounding box center [248, 262] width 135 height 19
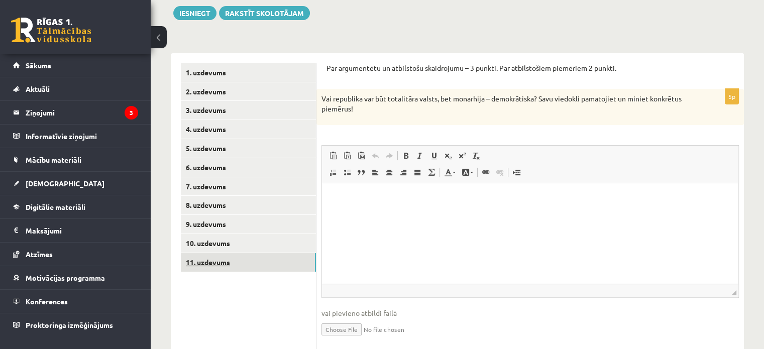
scroll to position [0, 0]
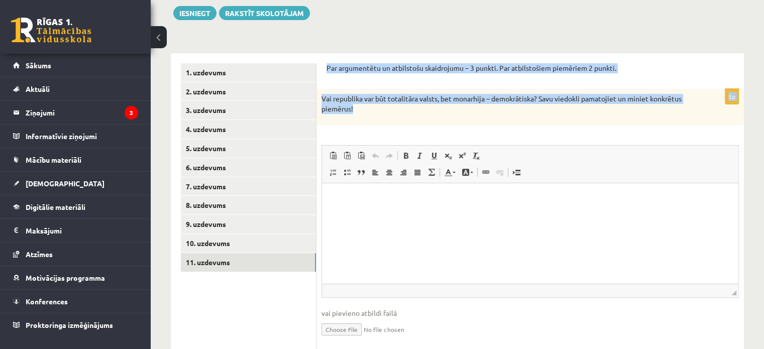
drag, startPoint x: 327, startPoint y: 65, endPoint x: 455, endPoint y: 120, distance: 138.9
click at [455, 120] on form "Par argumentētu un atbilstošu skaidrojumu – 3 punkti. Par atbilstošiem piemērie…" at bounding box center [529, 208] width 407 height 291
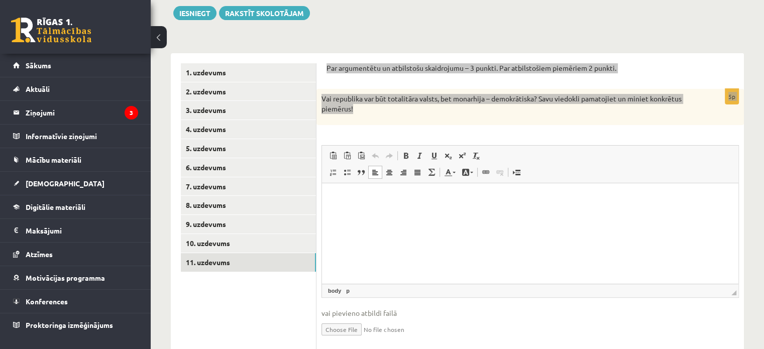
drag, startPoint x: 322, startPoint y: 197, endPoint x: 542, endPoint y: 219, distance: 220.5
click at [542, 213] on html at bounding box center [530, 198] width 416 height 31
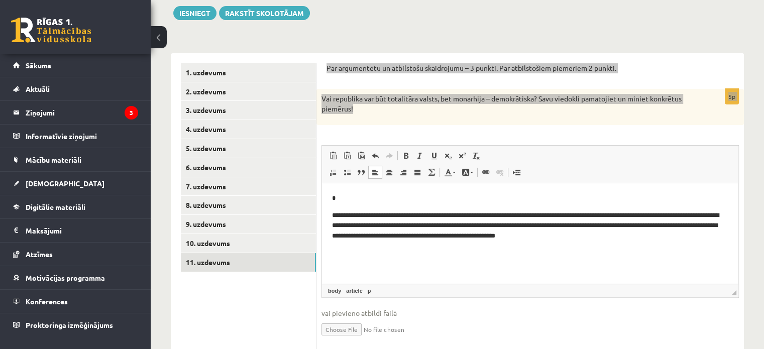
click at [434, 202] on p "*" at bounding box center [530, 198] width 397 height 11
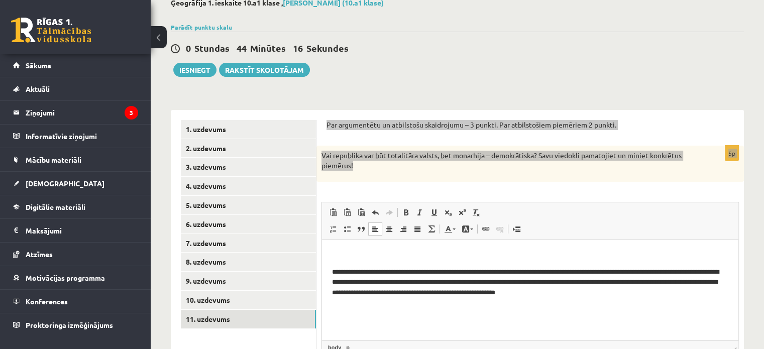
scroll to position [58, 0]
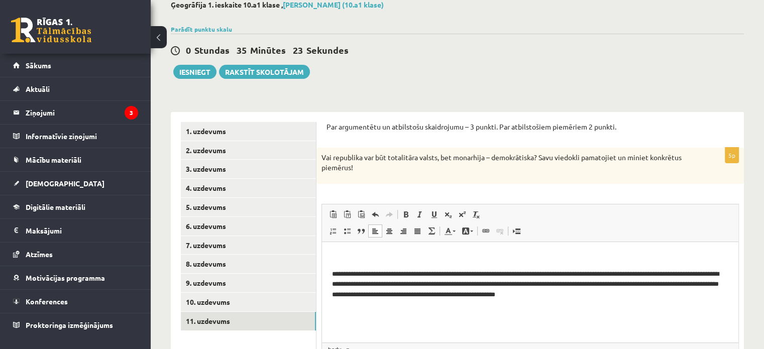
click at [202, 62] on div "0 Stundas 35 Minūtes 23 Sekundes Ieskaite saglabāta! Iesniegt Rakstīt skolotājam" at bounding box center [457, 56] width 573 height 45
click at [200, 68] on button "Iesniegt" at bounding box center [194, 72] width 43 height 14
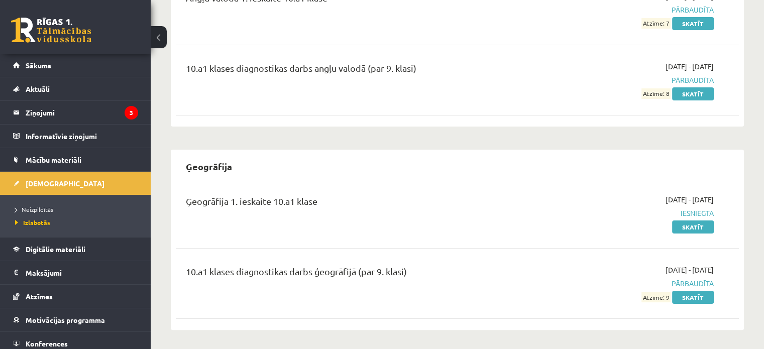
scroll to position [153, 0]
